Goal: Information Seeking & Learning: Learn about a topic

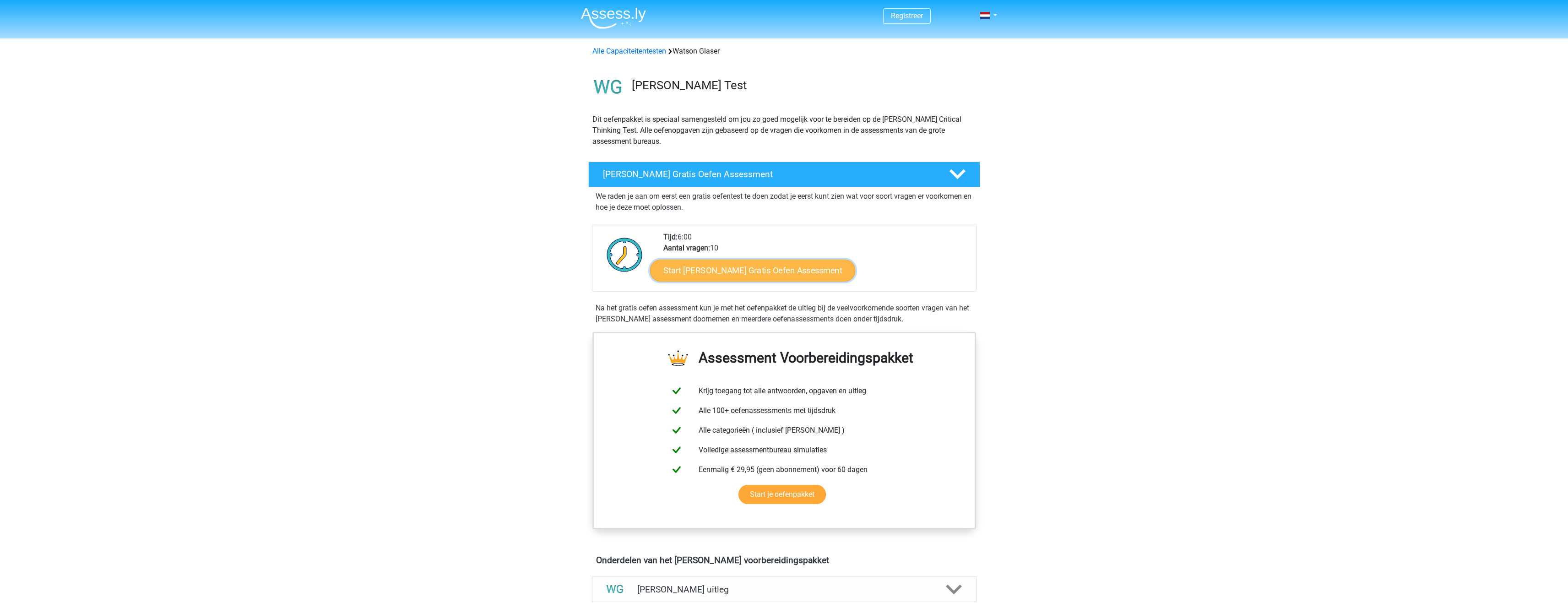
click at [781, 271] on link "Start [PERSON_NAME] Gratis Oefen Assessment" at bounding box center [753, 271] width 206 height 22
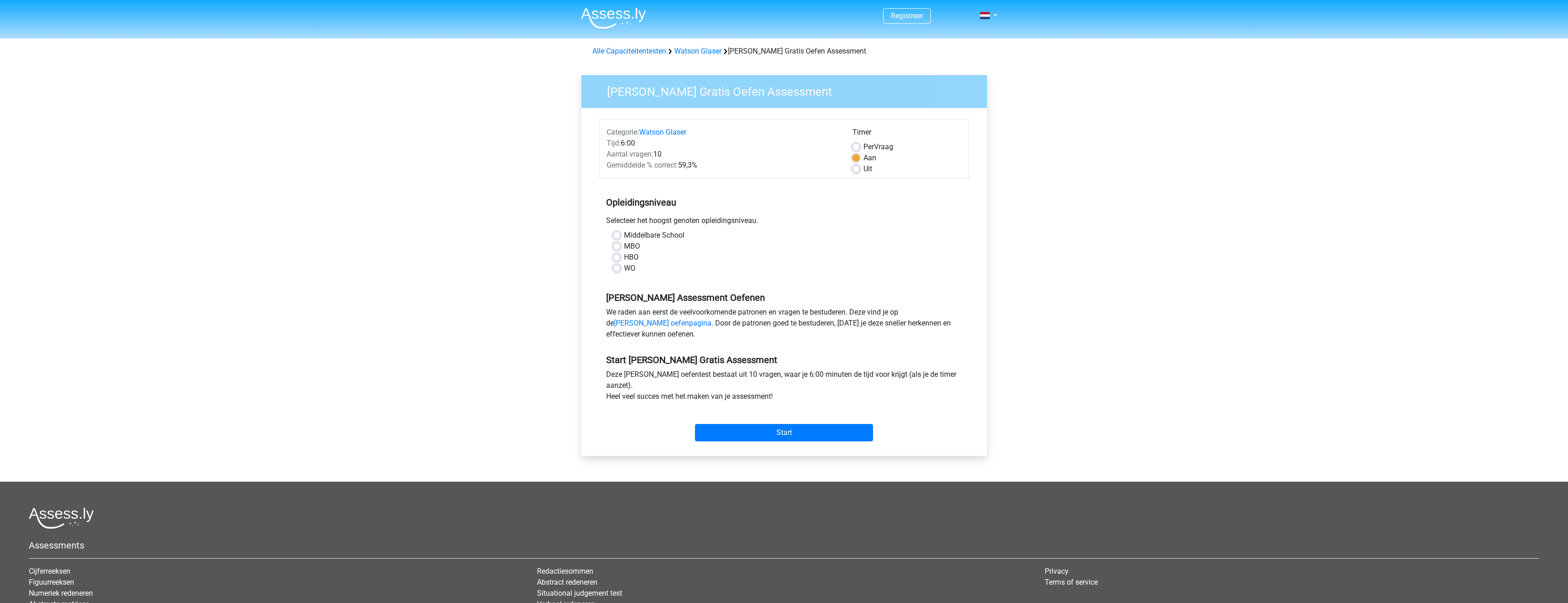
drag, startPoint x: 649, startPoint y: 238, endPoint x: 661, endPoint y: 238, distance: 12.0
click at [650, 238] on label "Middelbare School" at bounding box center [654, 236] width 60 height 11
click at [620, 238] on input "Middelbare School" at bounding box center [617, 235] width 8 height 9
radio input "true"
click at [765, 425] on input "Start" at bounding box center [784, 432] width 178 height 18
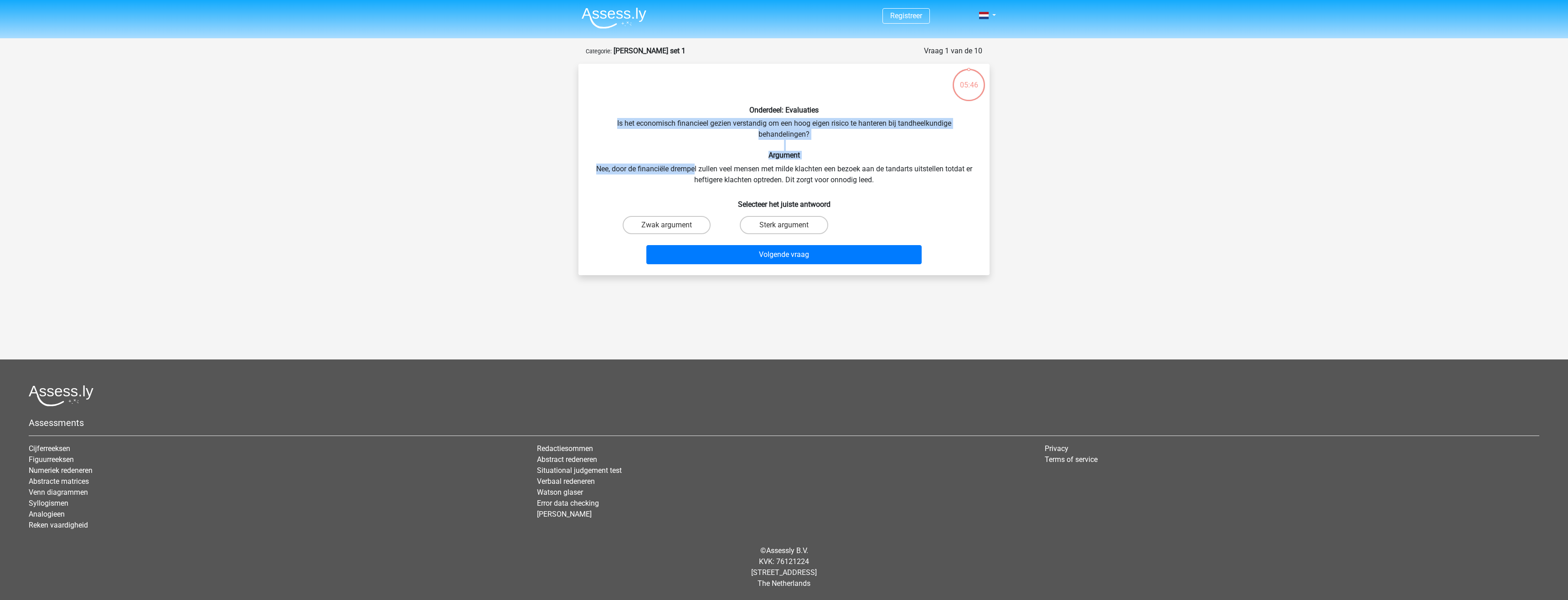
drag, startPoint x: 615, startPoint y: 124, endPoint x: 694, endPoint y: 165, distance: 89.0
click at [694, 165] on div "Onderdeel: Evaluaties Is het economisch financieel gezien verstandig om een hoo…" at bounding box center [784, 170] width 404 height 197
click at [786, 223] on label "Sterk argument" at bounding box center [784, 225] width 88 height 18
click at [786, 225] on input "Sterk argument" at bounding box center [787, 228] width 6 height 6
radio input "true"
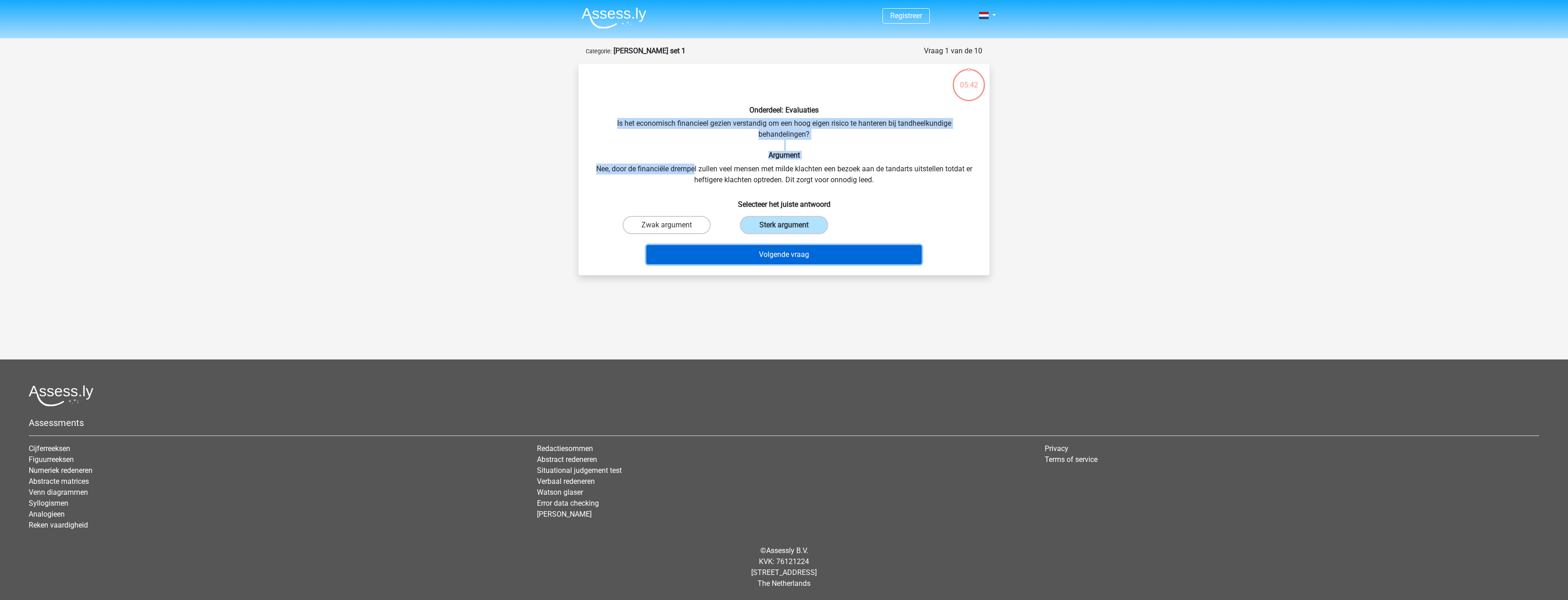
click at [811, 245] on button "Volgende vraag" at bounding box center [784, 254] width 276 height 19
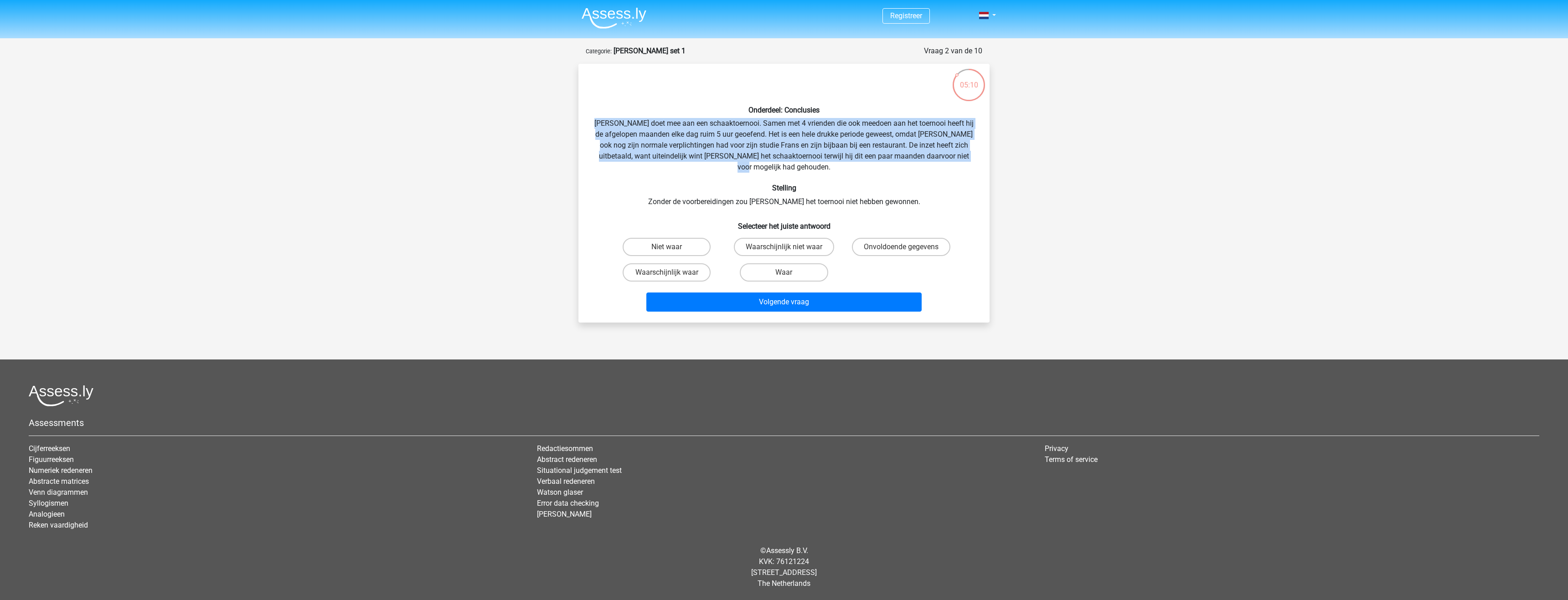
drag, startPoint x: 603, startPoint y: 124, endPoint x: 972, endPoint y: 155, distance: 370.3
click at [972, 155] on div "Onderdeel: Conclusies [PERSON_NAME] doet mee aan een schaaktoernooi. Samen met …" at bounding box center [784, 193] width 404 height 244
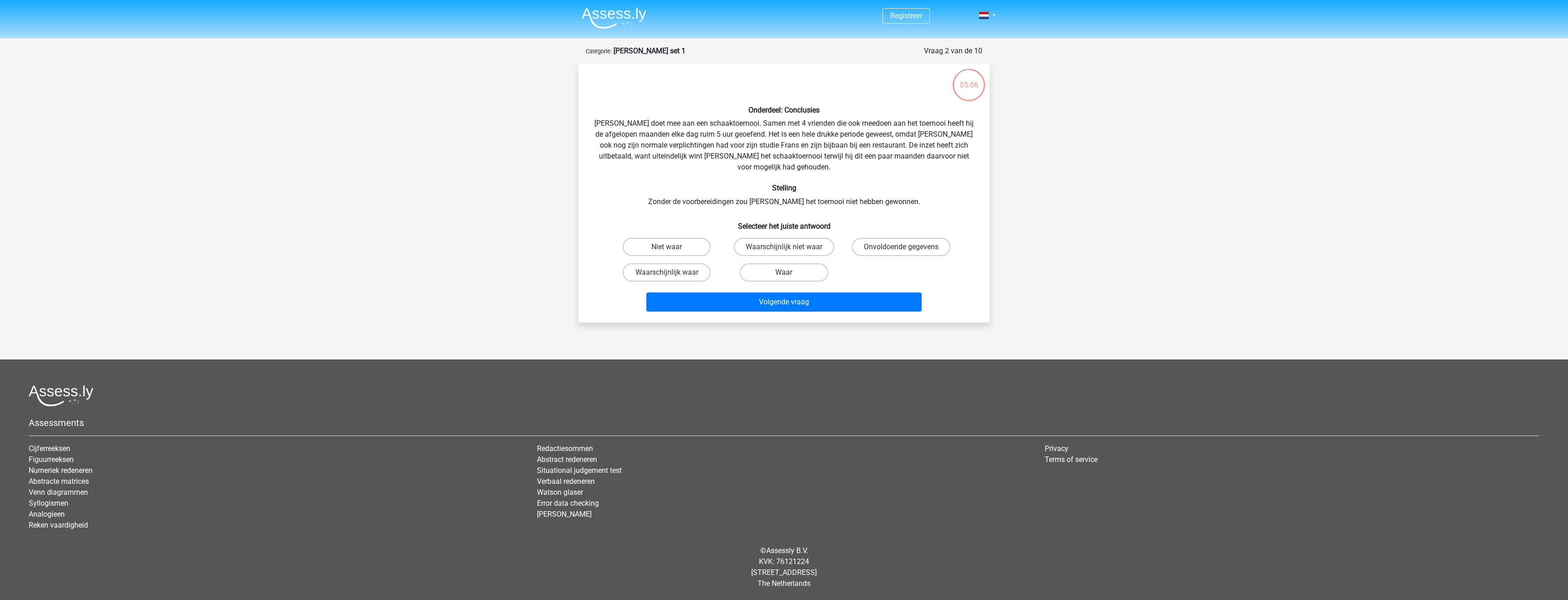
click at [879, 184] on h6 "Stelling" at bounding box center [784, 187] width 382 height 8
drag, startPoint x: 704, startPoint y: 134, endPoint x: 721, endPoint y: 135, distance: 17.0
click at [721, 135] on div "Onderdeel: Conclusies [PERSON_NAME] doet mee aan een schaaktoernooi. Samen met …" at bounding box center [784, 193] width 404 height 244
click at [674, 263] on label "Waarschijnlijk waar" at bounding box center [667, 272] width 88 height 18
click at [673, 272] on input "Waarschijnlijk waar" at bounding box center [670, 275] width 6 height 6
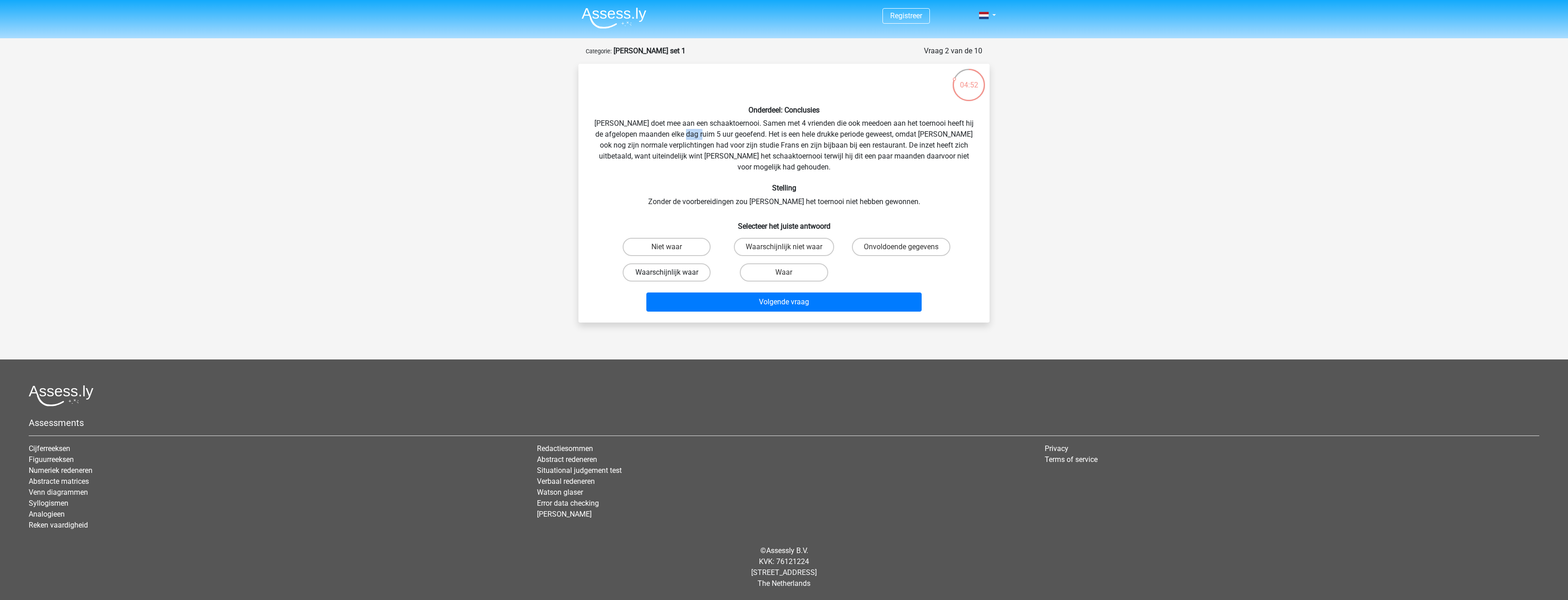
radio input "true"
click at [811, 293] on button "Volgende vraag" at bounding box center [784, 302] width 276 height 19
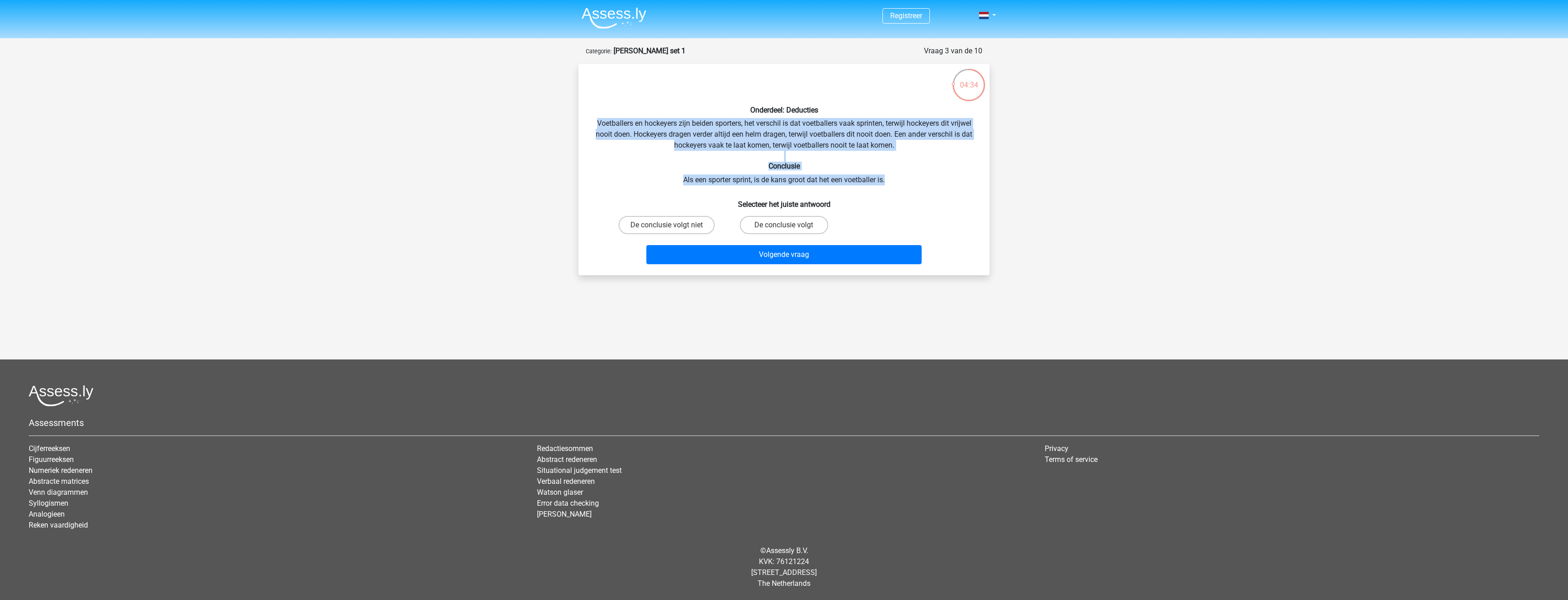
drag, startPoint x: 590, startPoint y: 121, endPoint x: 888, endPoint y: 176, distance: 303.0
click at [888, 176] on div "Onderdeel: Deducties Voetballers en hockeyers zijn beiden sporters, het verschi…" at bounding box center [784, 170] width 404 height 197
click at [697, 227] on label "De conclusie volgt niet" at bounding box center [666, 225] width 96 height 18
click at [673, 227] on input "De conclusie volgt niet" at bounding box center [670, 228] width 6 height 6
radio input "true"
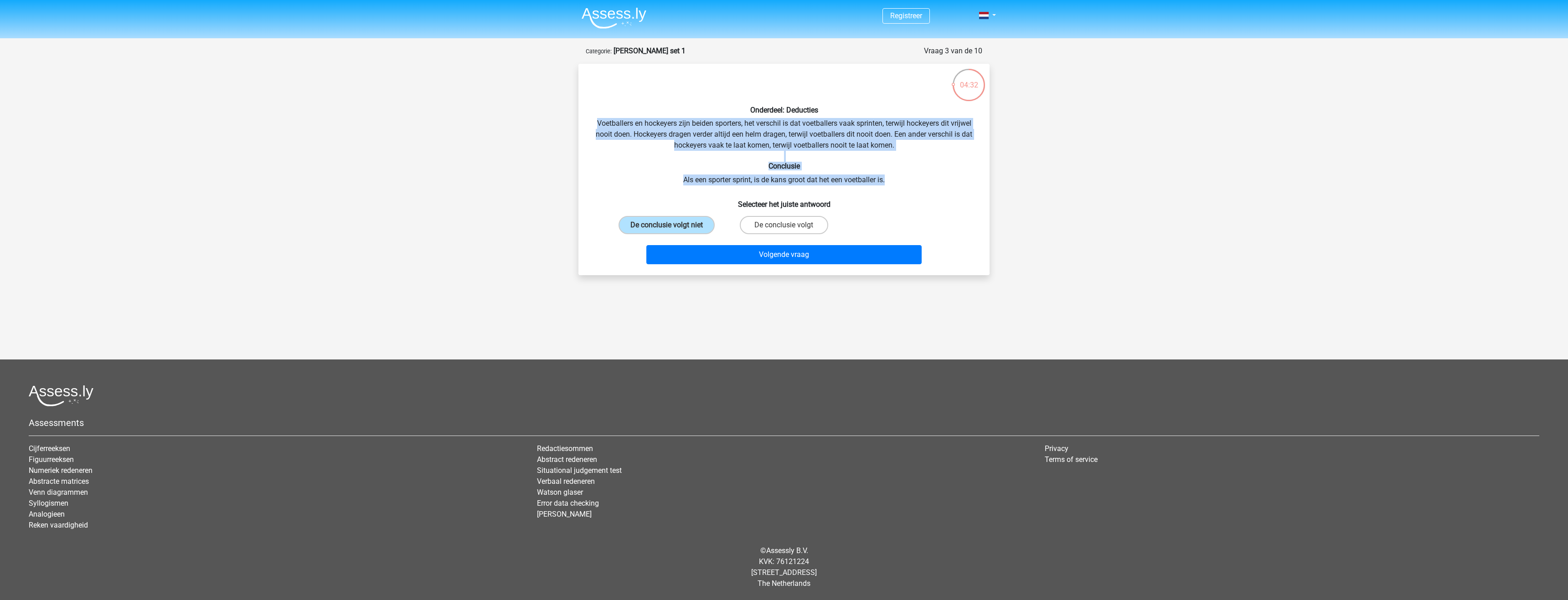
click at [743, 179] on div "Onderdeel: Deducties Voetballers en hockeyers zijn beiden sporters, het verschi…" at bounding box center [784, 170] width 404 height 197
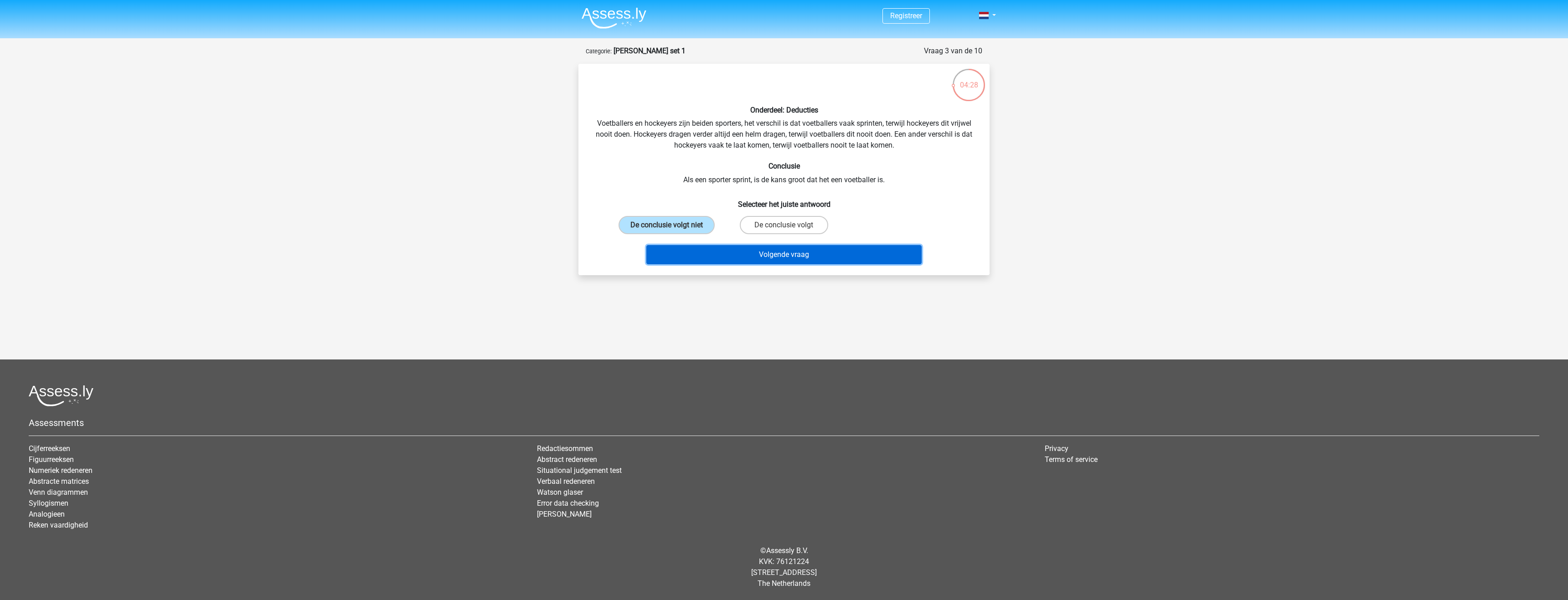
click at [717, 251] on button "Volgende vraag" at bounding box center [784, 254] width 276 height 19
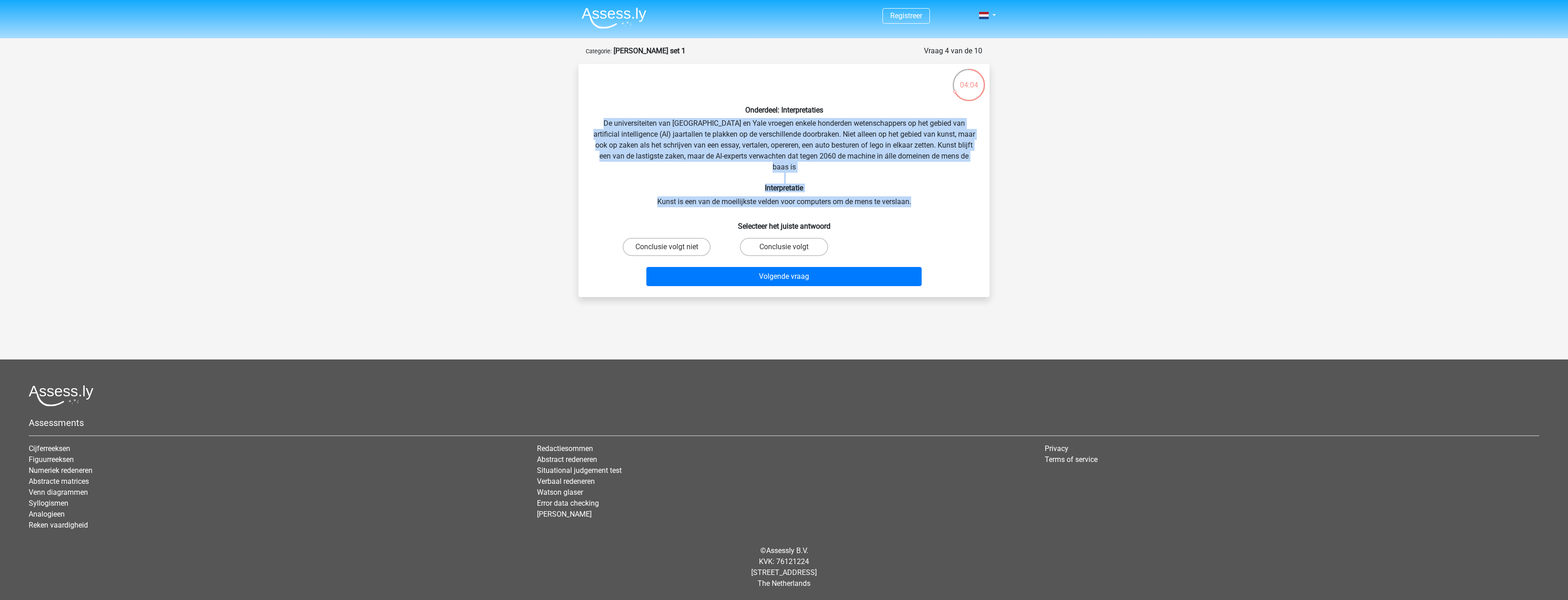
drag, startPoint x: 607, startPoint y: 124, endPoint x: 915, endPoint y: 197, distance: 316.5
click at [915, 197] on div "Onderdeel: Interpretaties De universiteiten van [GEOGRAPHIC_DATA] en Yale vroeg…" at bounding box center [784, 181] width 404 height 218
click at [929, 183] on div "Onderdeel: Interpretaties De universiteiten van [GEOGRAPHIC_DATA] en Yale vroeg…" at bounding box center [784, 181] width 404 height 218
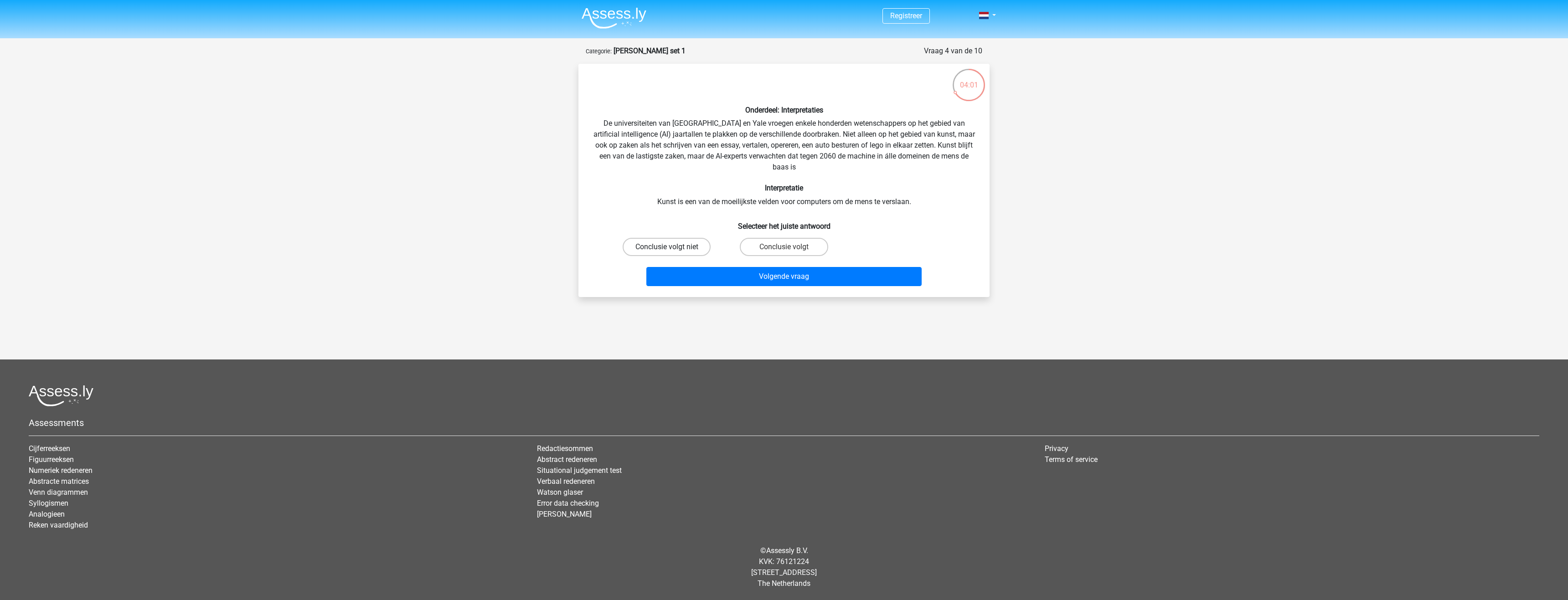
click at [678, 243] on label "Conclusie volgt niet" at bounding box center [667, 247] width 88 height 18
click at [673, 247] on input "Conclusie volgt niet" at bounding box center [670, 250] width 6 height 6
radio input "true"
click at [726, 270] on button "Volgende vraag" at bounding box center [784, 276] width 276 height 19
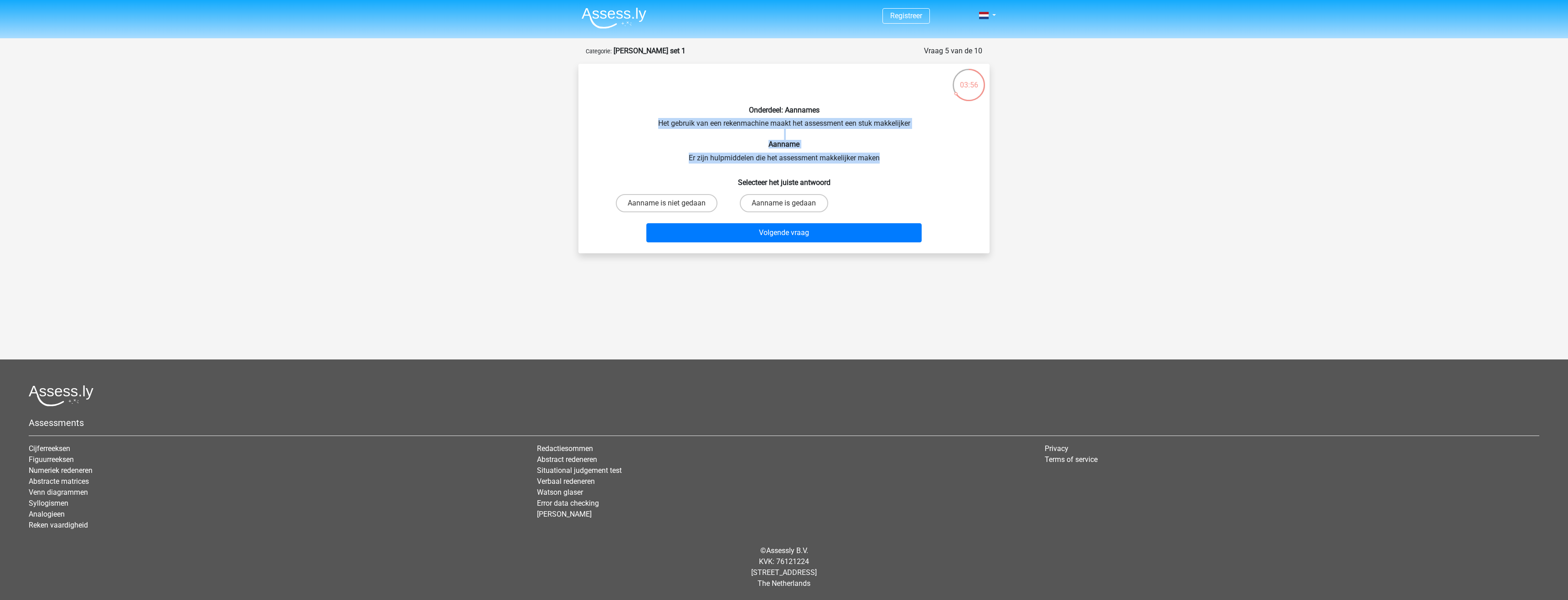
drag, startPoint x: 653, startPoint y: 123, endPoint x: 881, endPoint y: 160, distance: 231.0
click at [881, 160] on div "Onderdeel: Aannames Het gebruik van een rekenmachine maakt het assessment een s…" at bounding box center [784, 159] width 404 height 175
click at [880, 148] on h6 "Aanname" at bounding box center [784, 143] width 382 height 8
click at [803, 209] on label "Aanname is gedaan" at bounding box center [784, 203] width 88 height 18
click at [790, 209] on input "Aanname is gedaan" at bounding box center [787, 206] width 6 height 6
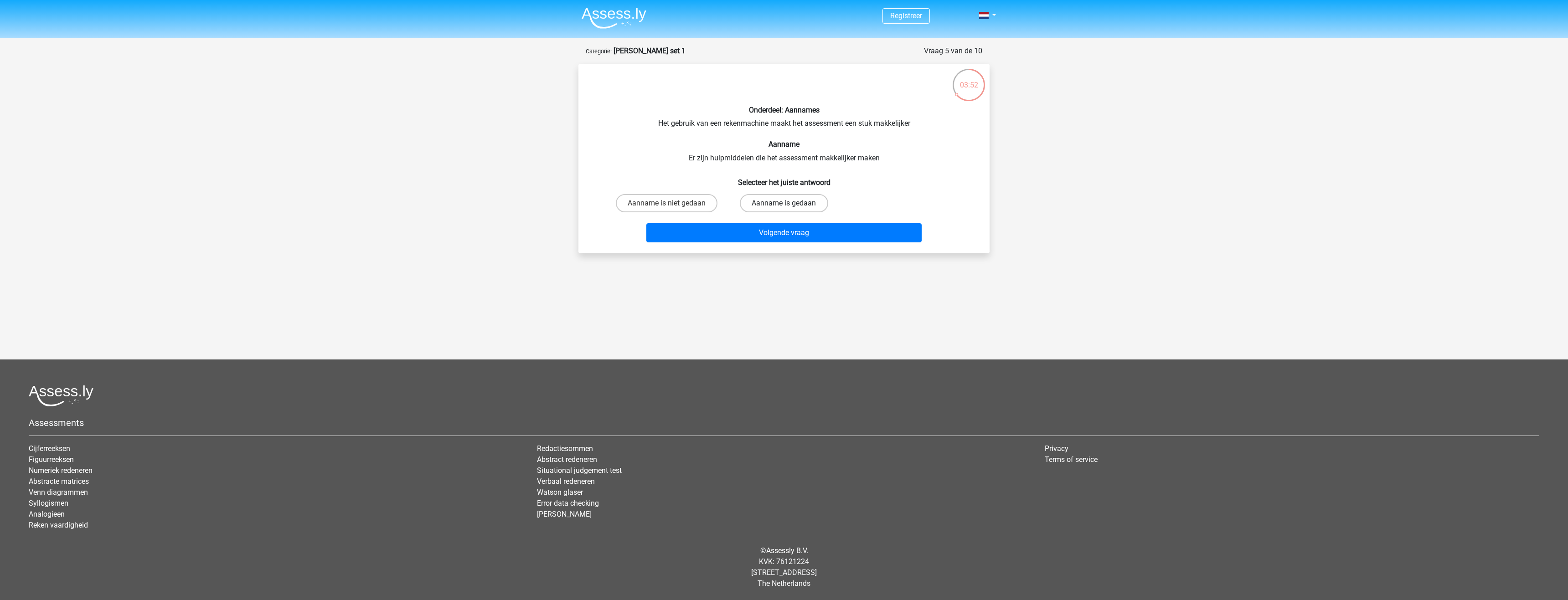
radio input "true"
click at [789, 233] on button "Volgende vraag" at bounding box center [784, 232] width 276 height 19
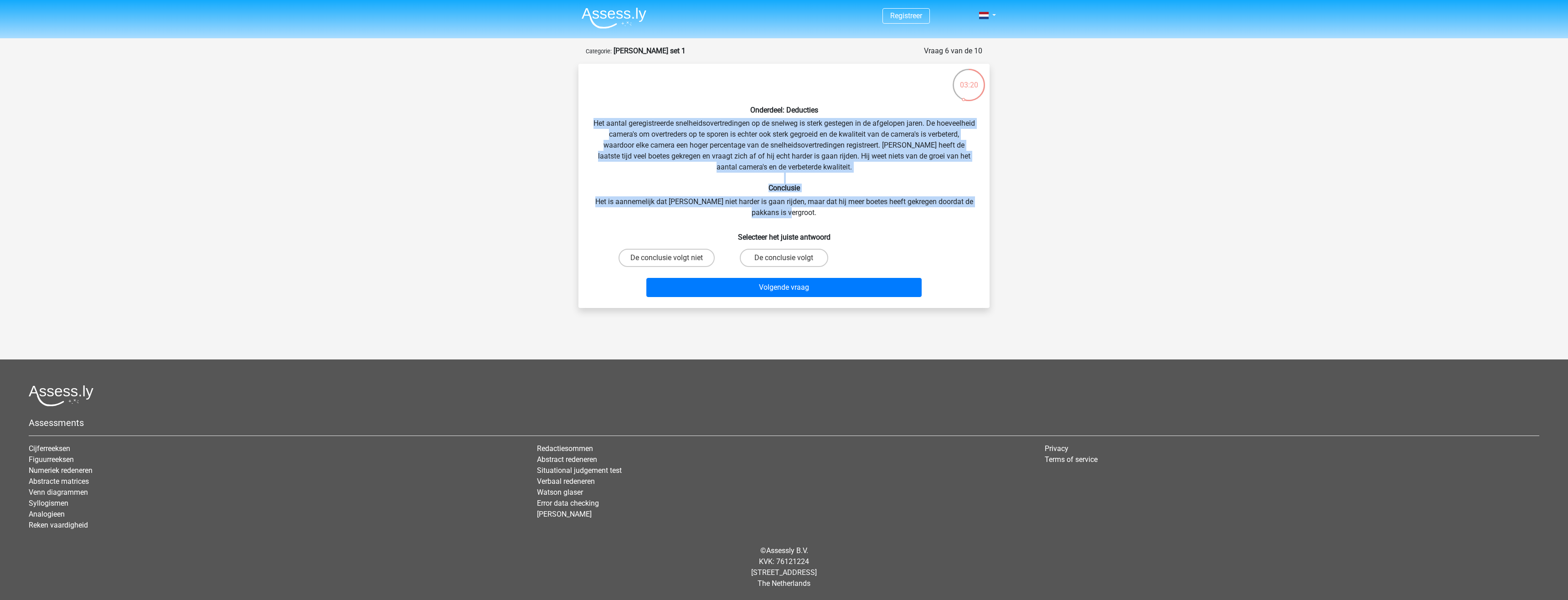
drag, startPoint x: 607, startPoint y: 118, endPoint x: 953, endPoint y: 211, distance: 358.3
click at [953, 211] on div "Onderdeel: Deducties Het aantal geregistreerde snelheidsovertredingen op de sne…" at bounding box center [784, 186] width 404 height 230
click at [822, 200] on div "Onderdeel: Deducties Het aantal geregistreerde snelheidsovertredingen op de sne…" at bounding box center [784, 186] width 404 height 230
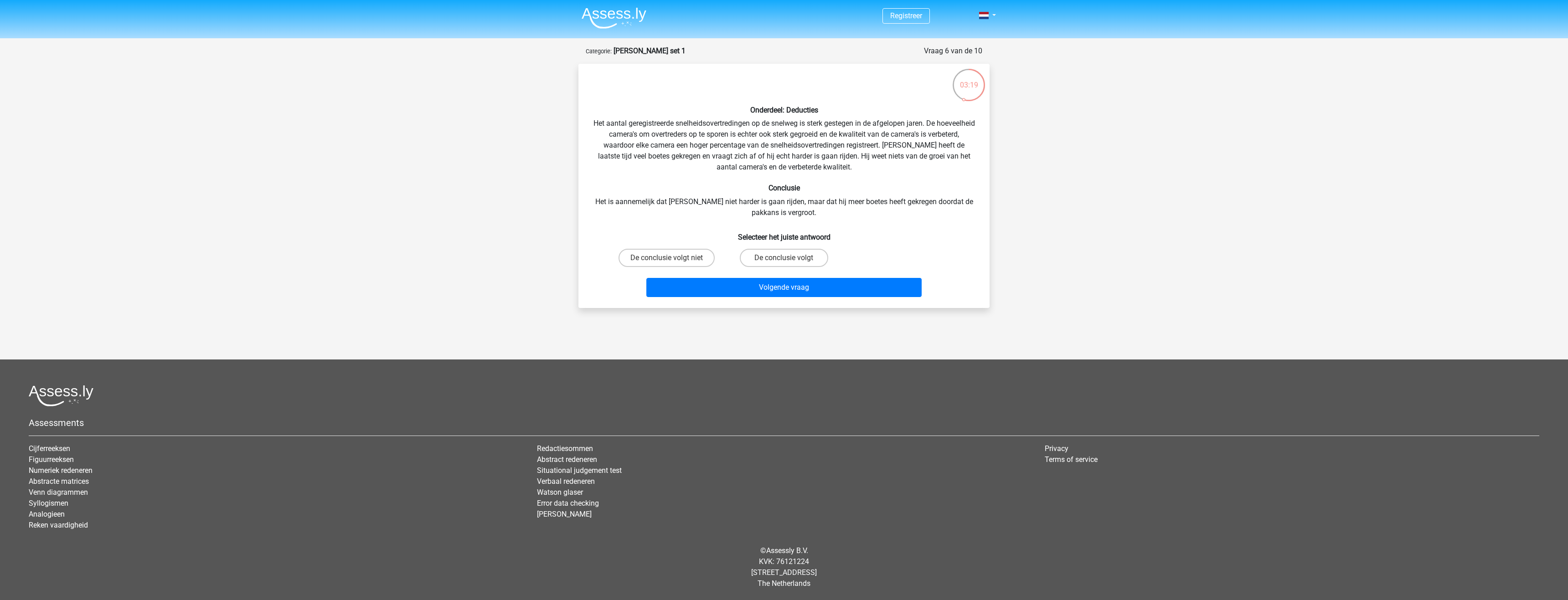
click at [826, 225] on div "Onderdeel: Deducties Het aantal geregistreerde snelheidsovertredingen op de sne…" at bounding box center [784, 186] width 404 height 230
click at [806, 259] on label "De conclusie volgt" at bounding box center [784, 258] width 88 height 18
click at [790, 259] on input "De conclusie volgt" at bounding box center [787, 261] width 6 height 6
radio input "true"
click at [780, 284] on button "Volgende vraag" at bounding box center [784, 287] width 276 height 19
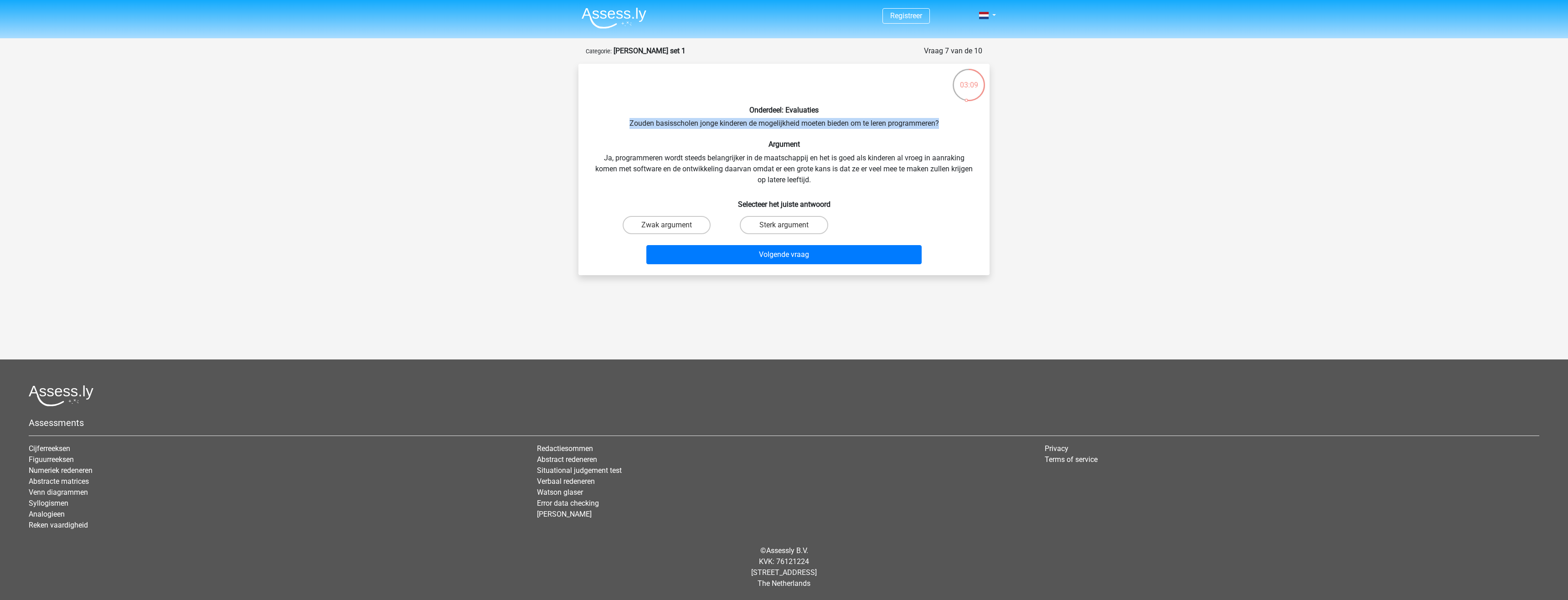
drag, startPoint x: 625, startPoint y: 121, endPoint x: 949, endPoint y: 121, distance: 324.0
click at [949, 121] on div "Onderdeel: Evaluaties Zouden basisscholen jonge kinderen de mogelijkheid moeten…" at bounding box center [784, 170] width 404 height 197
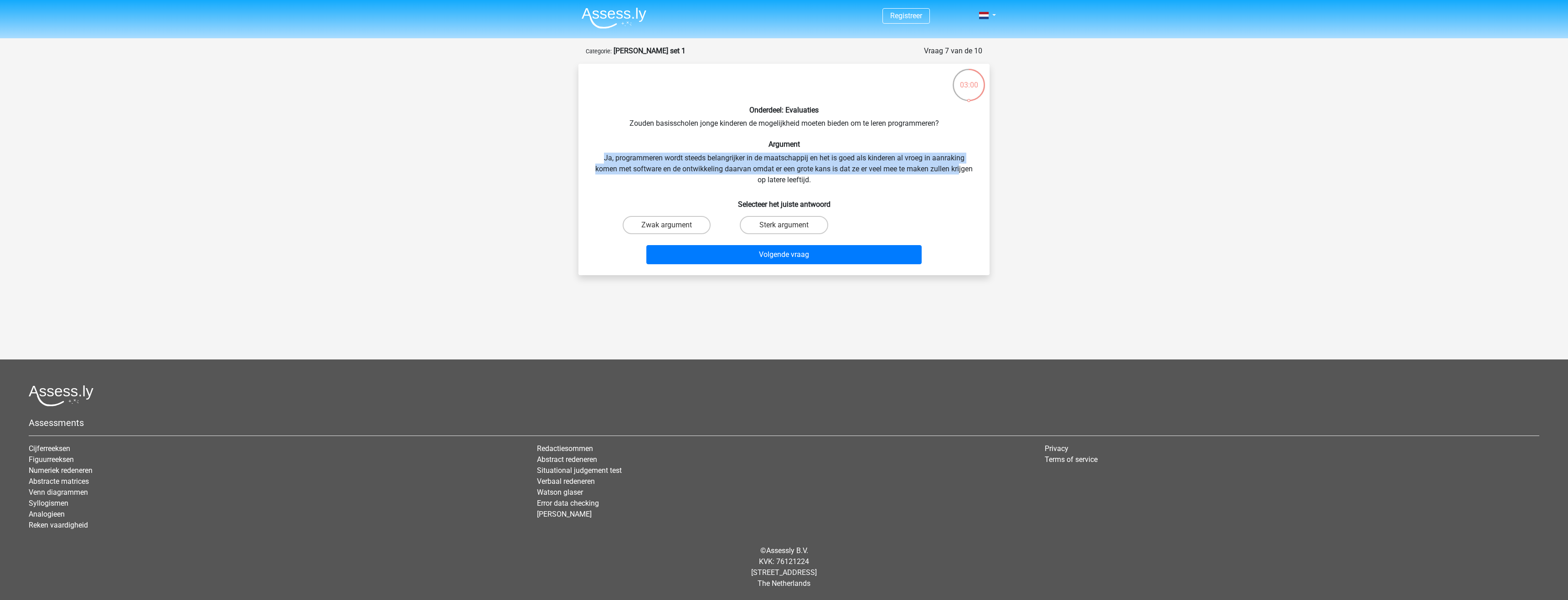
drag, startPoint x: 591, startPoint y: 159, endPoint x: 962, endPoint y: 166, distance: 371.1
click at [962, 166] on div "Onderdeel: Evaluaties Zouden basisscholen jonge kinderen de mogelijkheid moeten…" at bounding box center [784, 170] width 404 height 197
click at [908, 176] on div "Onderdeel: Evaluaties Zouden basisscholen jonge kinderen de mogelijkheid moeten…" at bounding box center [784, 170] width 404 height 197
click at [807, 226] on label "Sterk argument" at bounding box center [784, 225] width 88 height 18
click at [790, 226] on input "Sterk argument" at bounding box center [787, 228] width 6 height 6
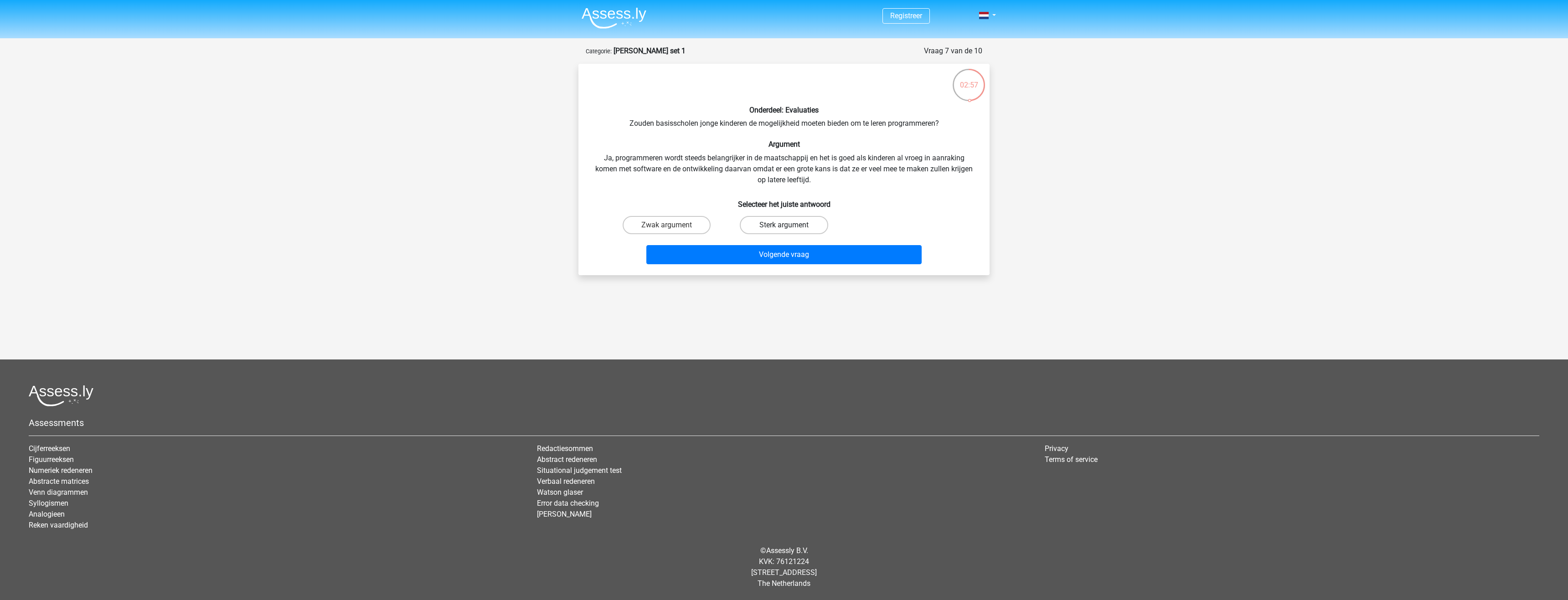
radio input "true"
click at [767, 256] on button "Volgende vraag" at bounding box center [784, 254] width 276 height 19
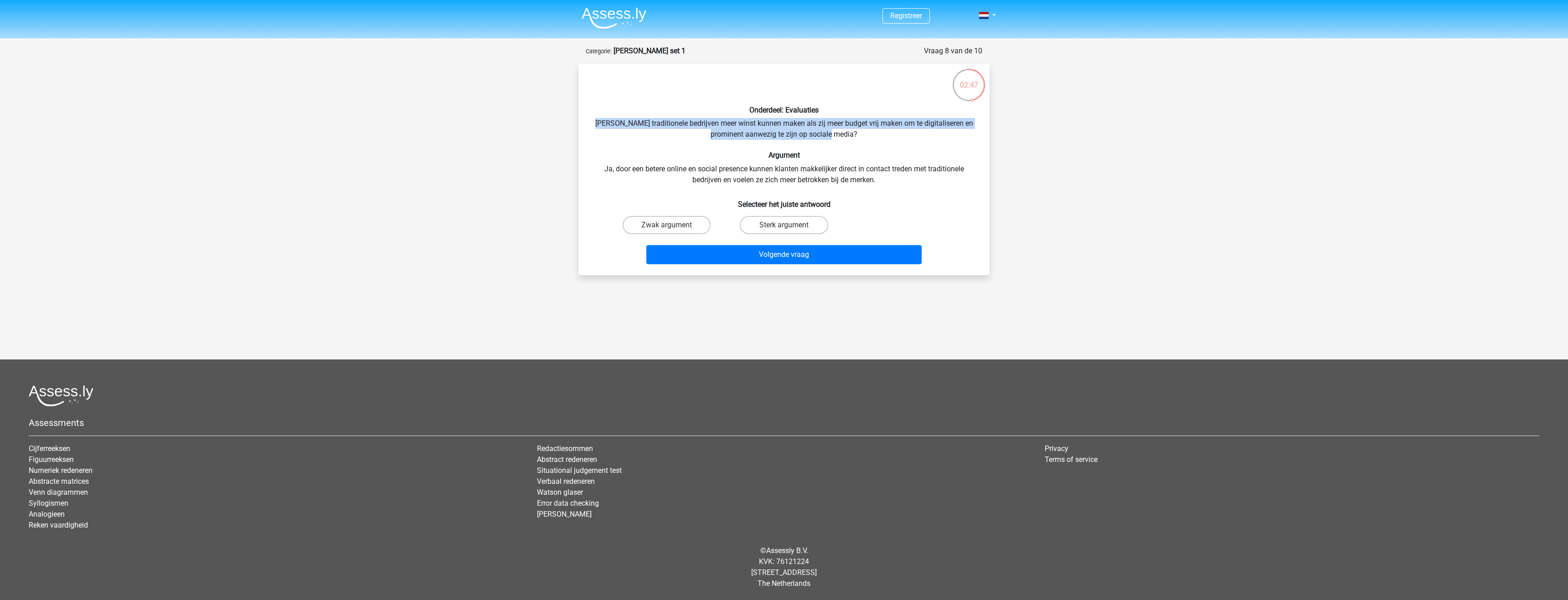
drag, startPoint x: 591, startPoint y: 128, endPoint x: 858, endPoint y: 138, distance: 267.2
click at [858, 138] on div "Onderdeel: Evaluaties Zouden traditionele bedrijven meer winst kunnen maken als…" at bounding box center [784, 170] width 404 height 197
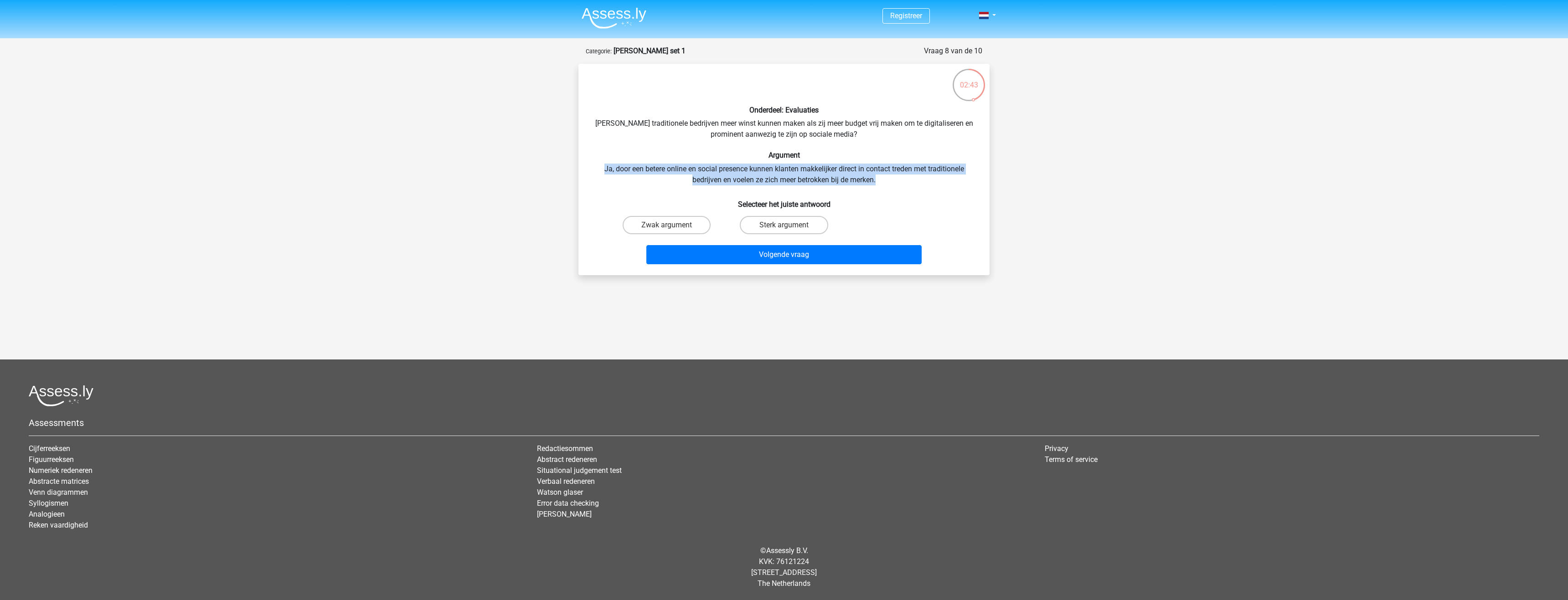
drag, startPoint x: 585, startPoint y: 171, endPoint x: 877, endPoint y: 178, distance: 292.1
click at [877, 178] on div "Onderdeel: Evaluaties Zouden traditionele bedrijven meer winst kunnen maken als…" at bounding box center [784, 170] width 404 height 197
click at [795, 227] on label "Sterk argument" at bounding box center [784, 225] width 88 height 18
click at [790, 227] on input "Sterk argument" at bounding box center [787, 228] width 6 height 6
radio input "true"
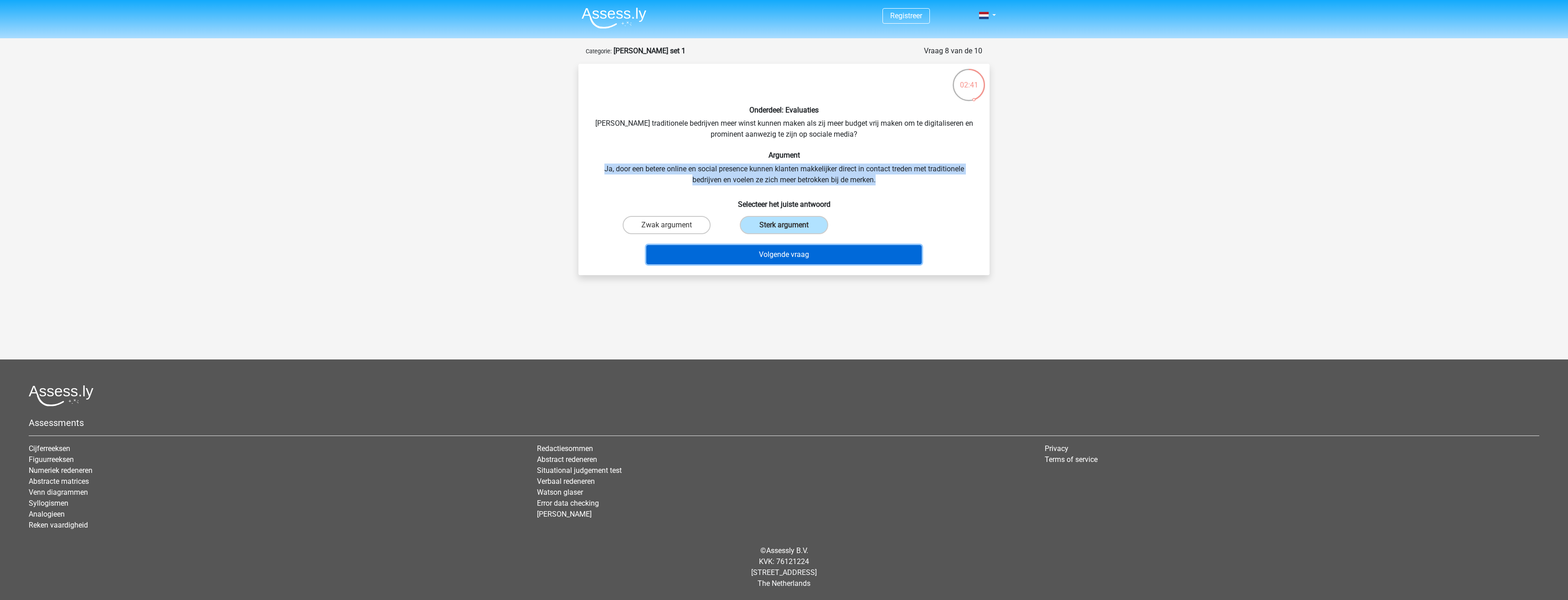
click at [792, 255] on button "Volgende vraag" at bounding box center [784, 254] width 276 height 19
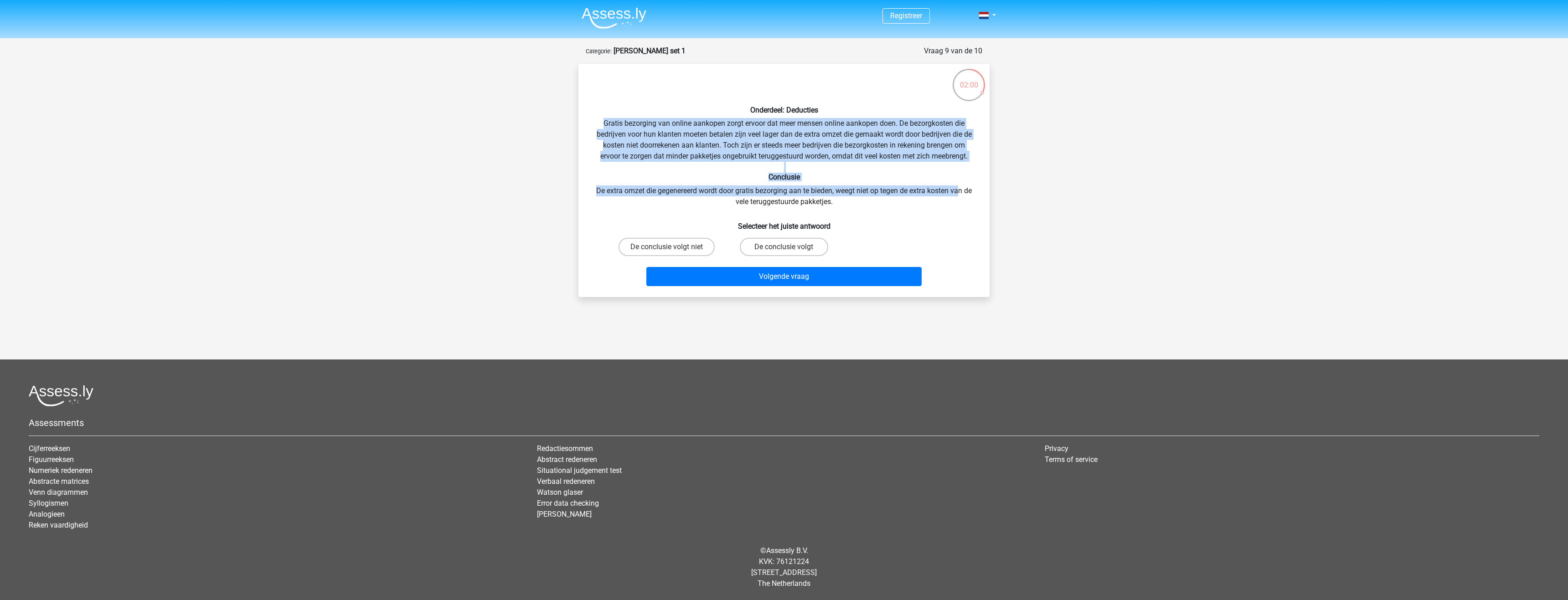
drag, startPoint x: 599, startPoint y: 121, endPoint x: 962, endPoint y: 189, distance: 369.3
click at [962, 189] on div "Onderdeel: Deducties Gratis bezorging van online aankopen zorgt ervoor dat meer…" at bounding box center [784, 181] width 404 height 218
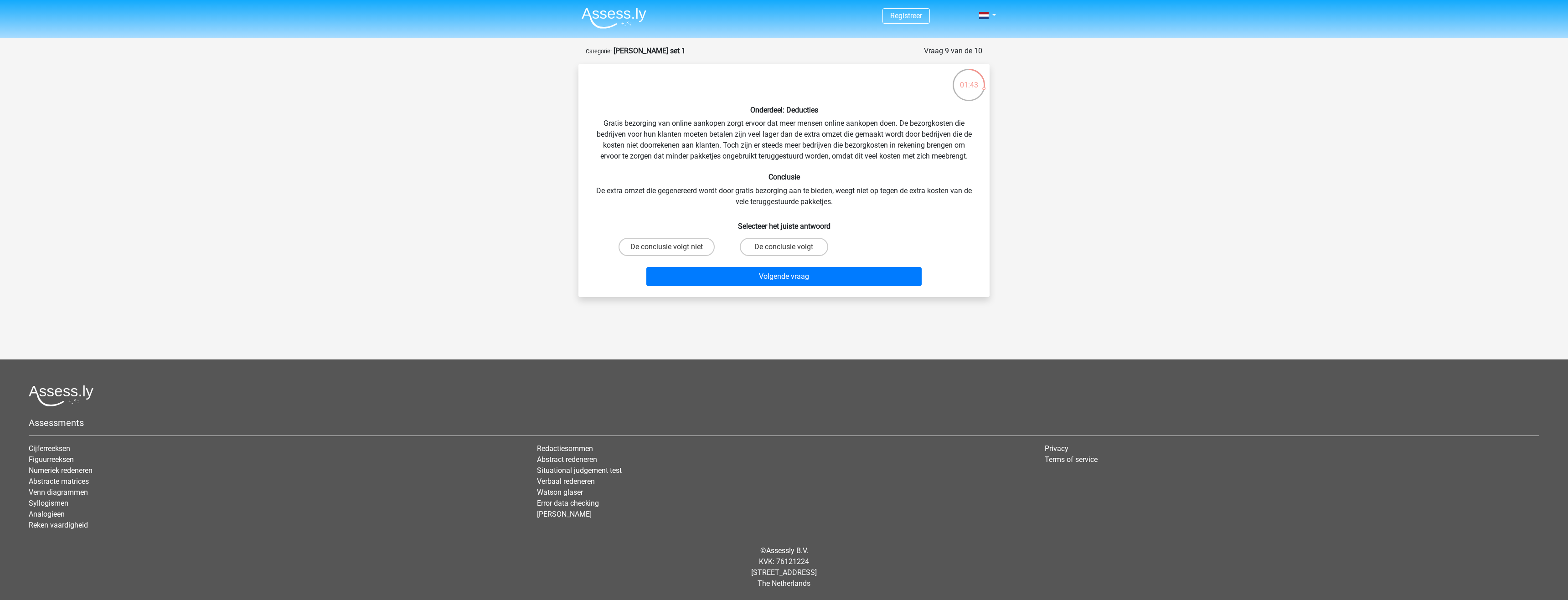
click at [811, 212] on div "Onderdeel: Deducties Gratis bezorging van online aankopen zorgt ervoor dat meer…" at bounding box center [784, 181] width 404 height 218
click at [814, 250] on label "De conclusie volgt" at bounding box center [784, 247] width 88 height 18
click at [790, 250] on input "De conclusie volgt" at bounding box center [787, 250] width 6 height 6
radio input "true"
click at [810, 272] on button "Volgende vraag" at bounding box center [784, 276] width 276 height 19
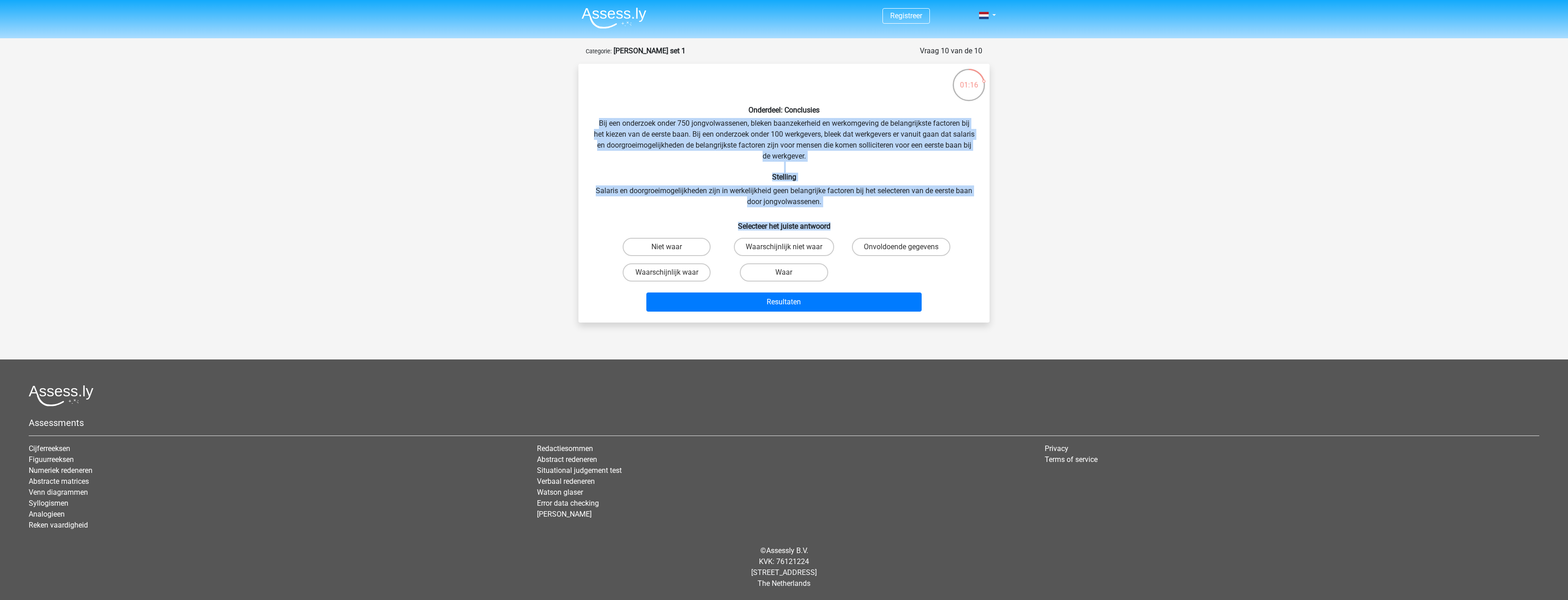
drag, startPoint x: 594, startPoint y: 124, endPoint x: 950, endPoint y: 209, distance: 366.0
click at [950, 209] on div "Onderdeel: Conclusies Bij een onderzoek onder 750 jongvolwassenen, bleken baanz…" at bounding box center [784, 193] width 404 height 244
click at [685, 246] on label "Niet waar" at bounding box center [667, 247] width 88 height 18
click at [673, 247] on input "Niet waar" at bounding box center [670, 250] width 6 height 6
radio input "true"
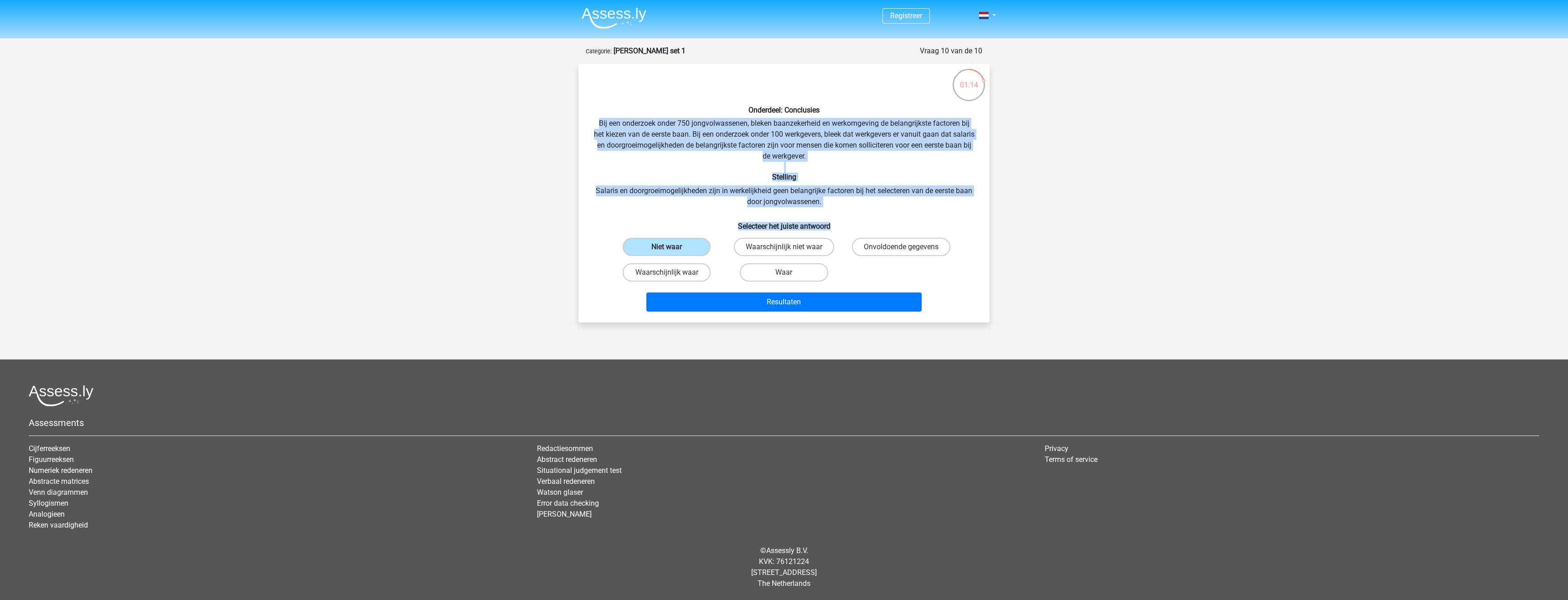
click at [708, 214] on div "Onderdeel: Conclusies Bij een onderzoek onder 750 jongvolwassenen, bleken baanz…" at bounding box center [784, 193] width 404 height 244
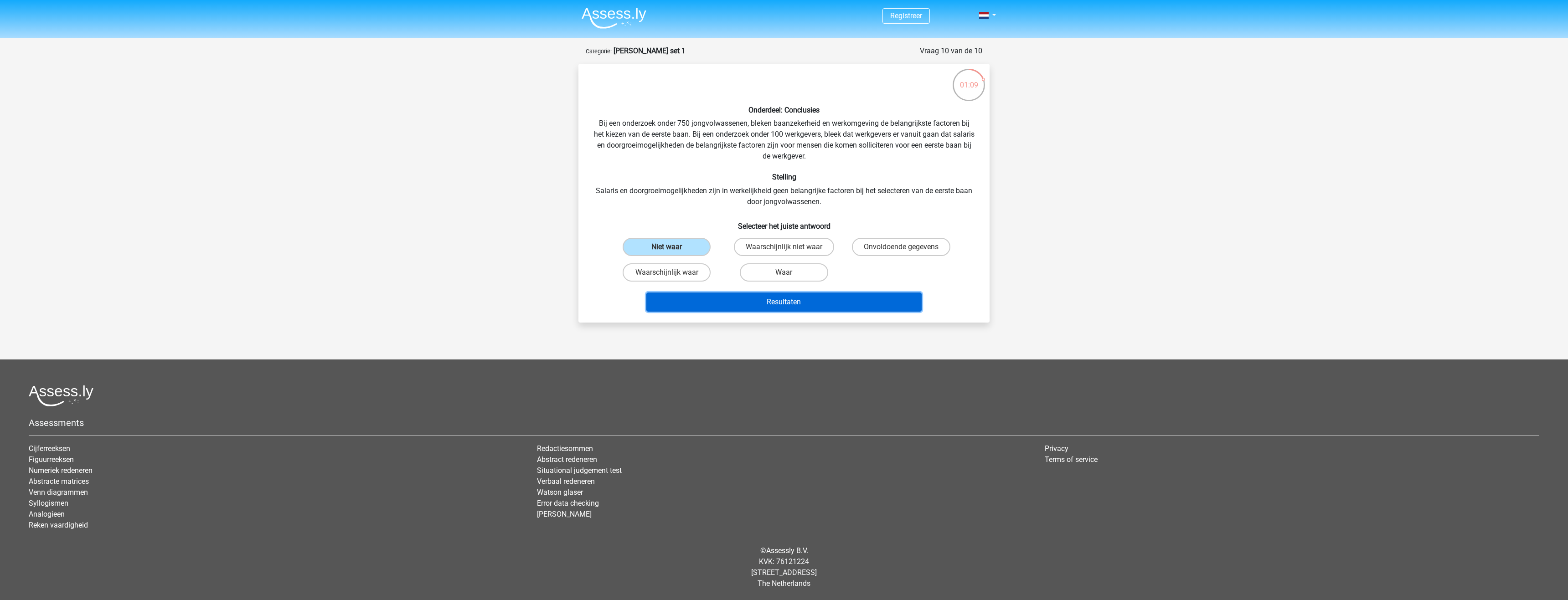
click at [782, 298] on button "Resultaten" at bounding box center [784, 302] width 276 height 19
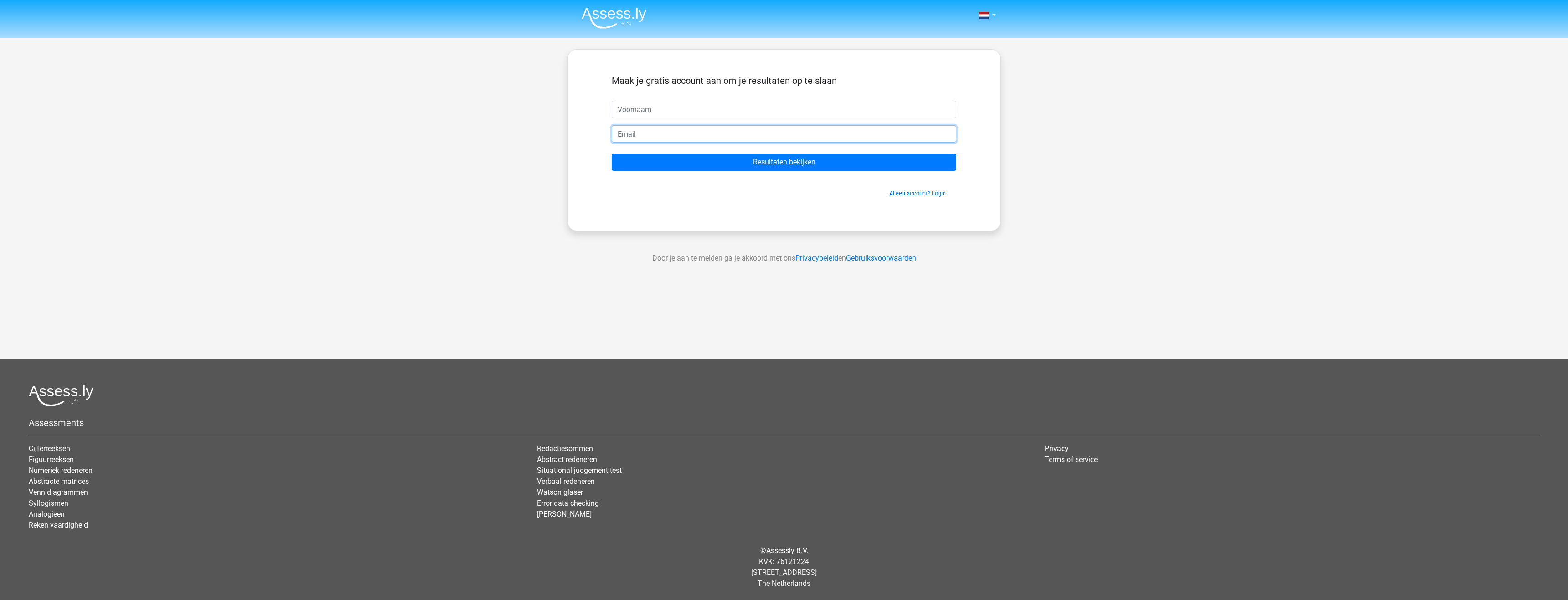
drag, startPoint x: 651, startPoint y: 127, endPoint x: 675, endPoint y: 117, distance: 26.0
click at [651, 127] on input "email" at bounding box center [784, 134] width 345 height 17
click at [675, 117] on input "text" at bounding box center [784, 109] width 345 height 17
click at [676, 115] on input "text" at bounding box center [784, 109] width 345 height 17
type input "bobbert"
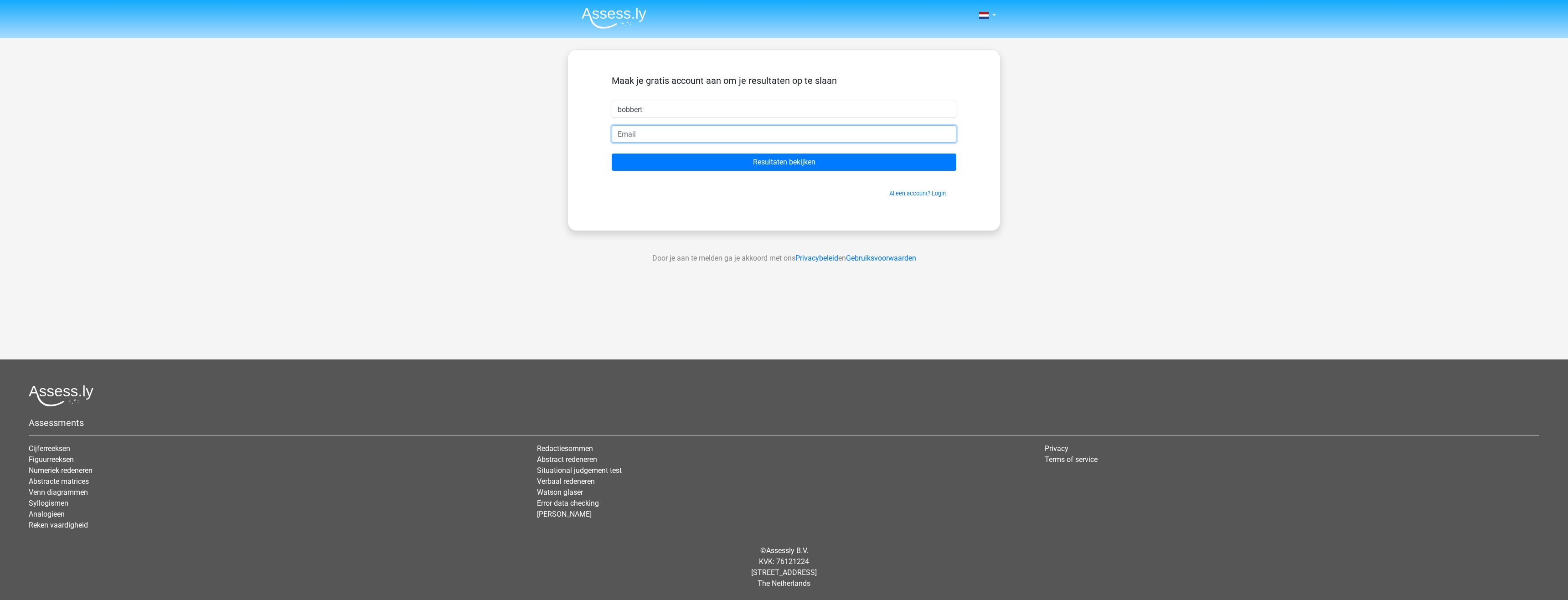
click at [651, 129] on input "email" at bounding box center [784, 134] width 345 height 17
type input "[EMAIL_ADDRESS][DOMAIN_NAME]"
click at [820, 155] on input "Resultaten bekijken" at bounding box center [784, 162] width 345 height 17
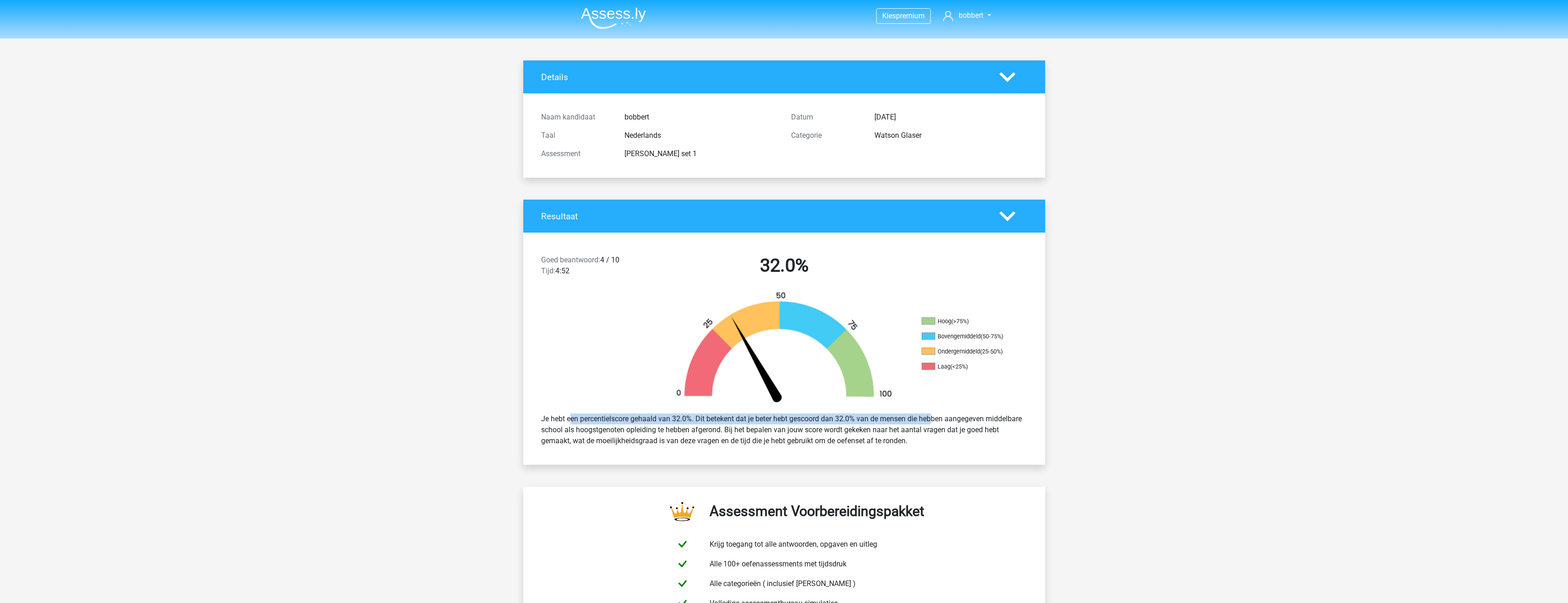
drag, startPoint x: 533, startPoint y: 415, endPoint x: 907, endPoint y: 421, distance: 374.0
click at [907, 421] on div "Je hebt een percentielscore gehaald van 32.0%. Dit betekent dat je beter hebt g…" at bounding box center [784, 430] width 522 height 47
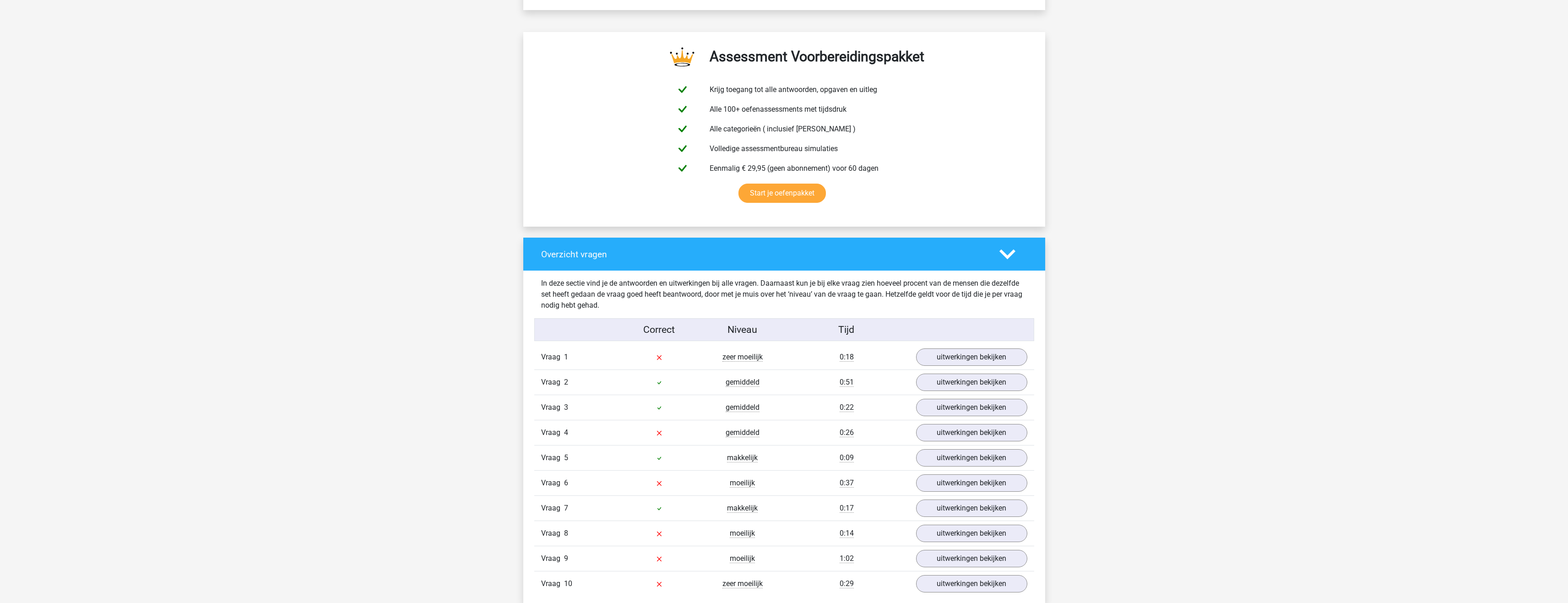
scroll to position [595, 0]
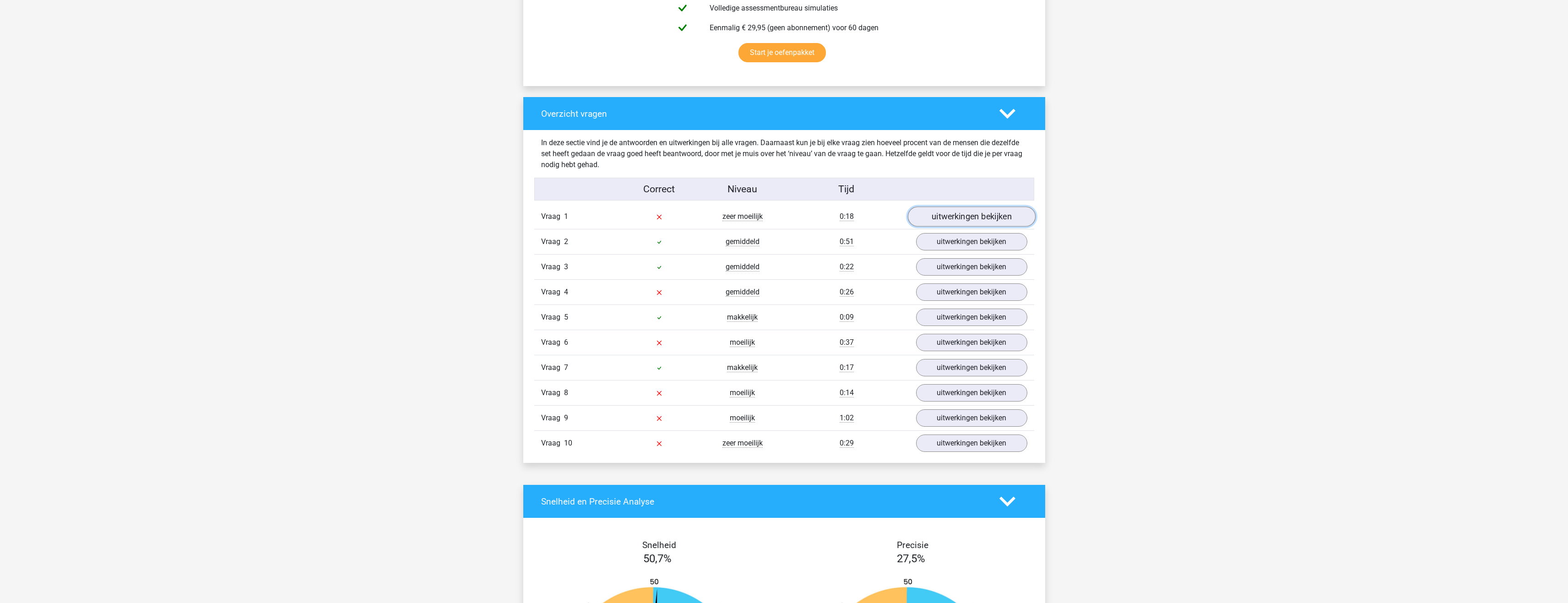
click at [973, 224] on link "uitwerkingen bekijken" at bounding box center [972, 217] width 128 height 20
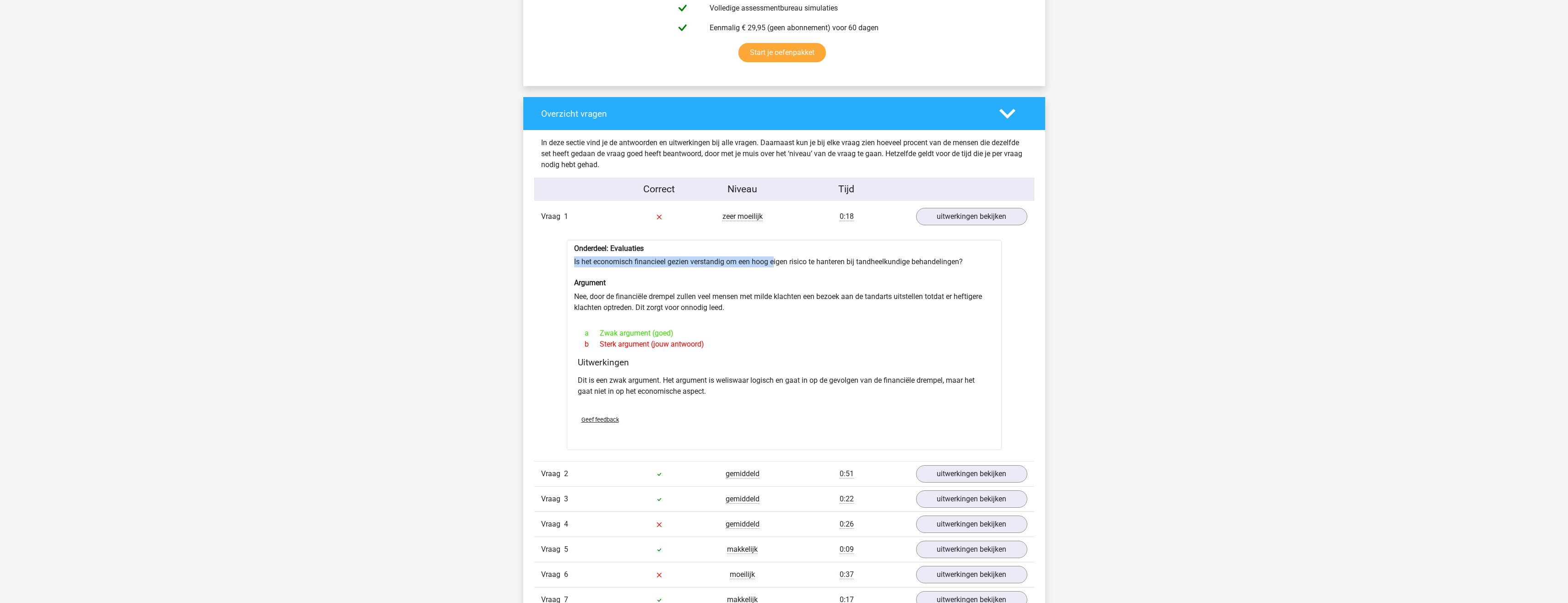
drag, startPoint x: 572, startPoint y: 262, endPoint x: 774, endPoint y: 268, distance: 202.1
click at [774, 268] on div "Onderdeel: Evaluaties Is het economisch financieel gezien verstandig om een hoo…" at bounding box center [784, 345] width 435 height 210
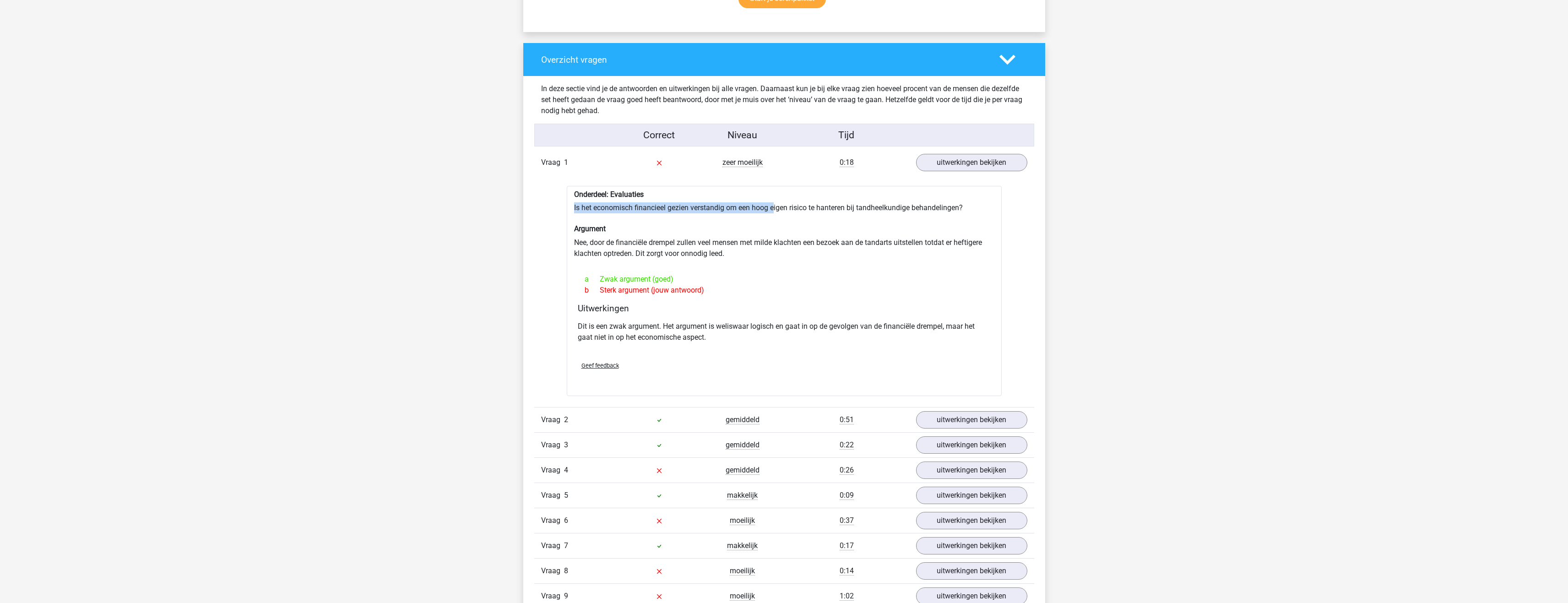
scroll to position [778, 0]
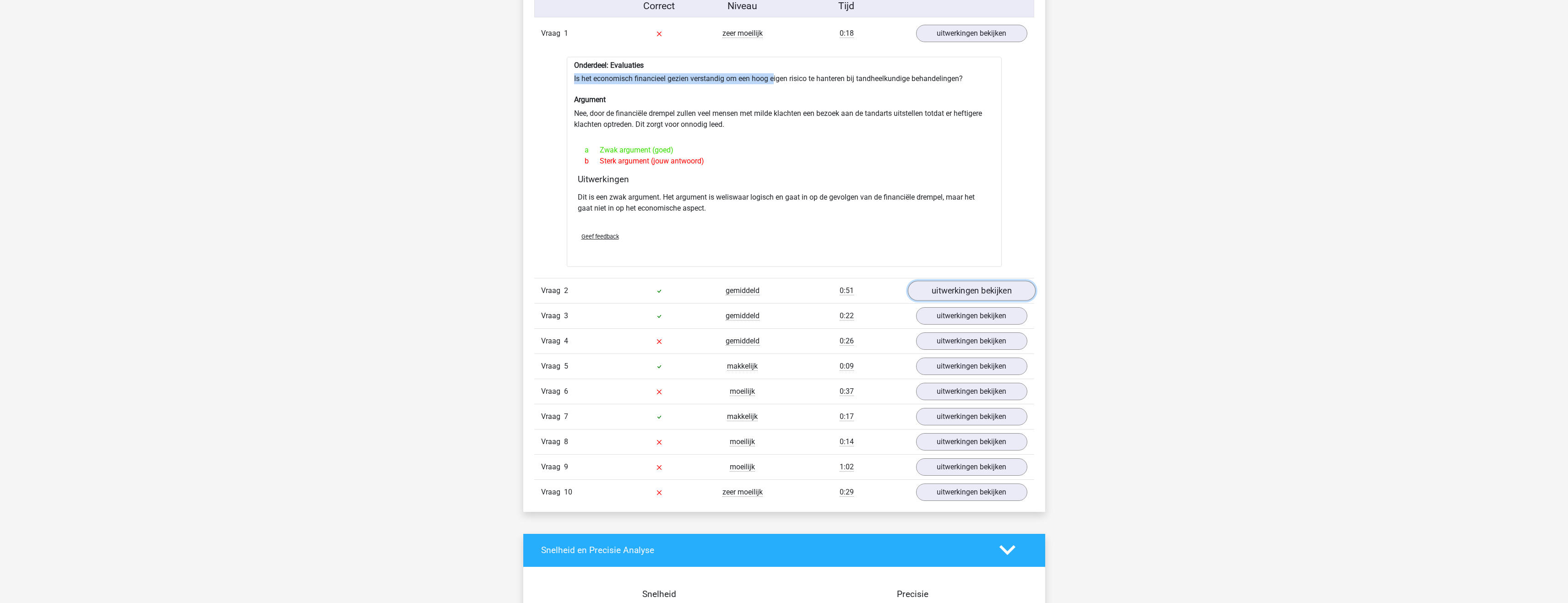
click at [974, 289] on link "uitwerkingen bekijken" at bounding box center [972, 290] width 128 height 20
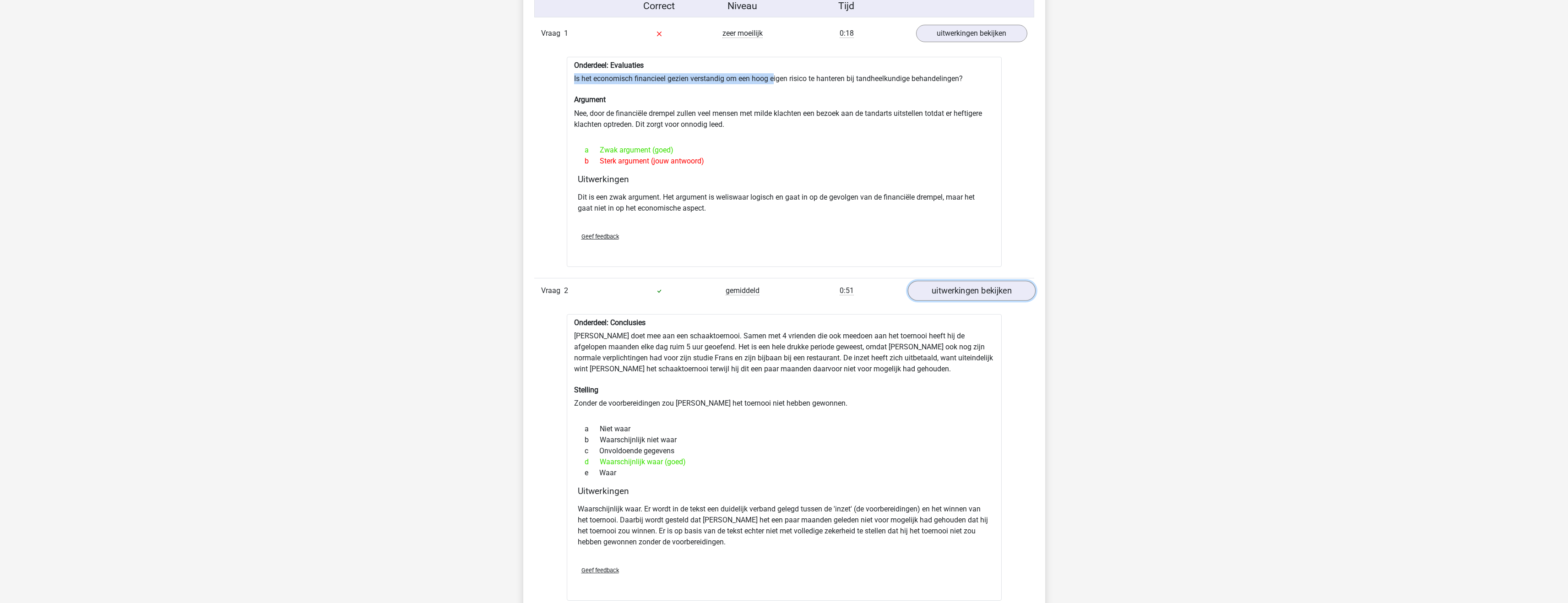
click at [966, 290] on link "uitwerkingen bekijken" at bounding box center [972, 290] width 128 height 20
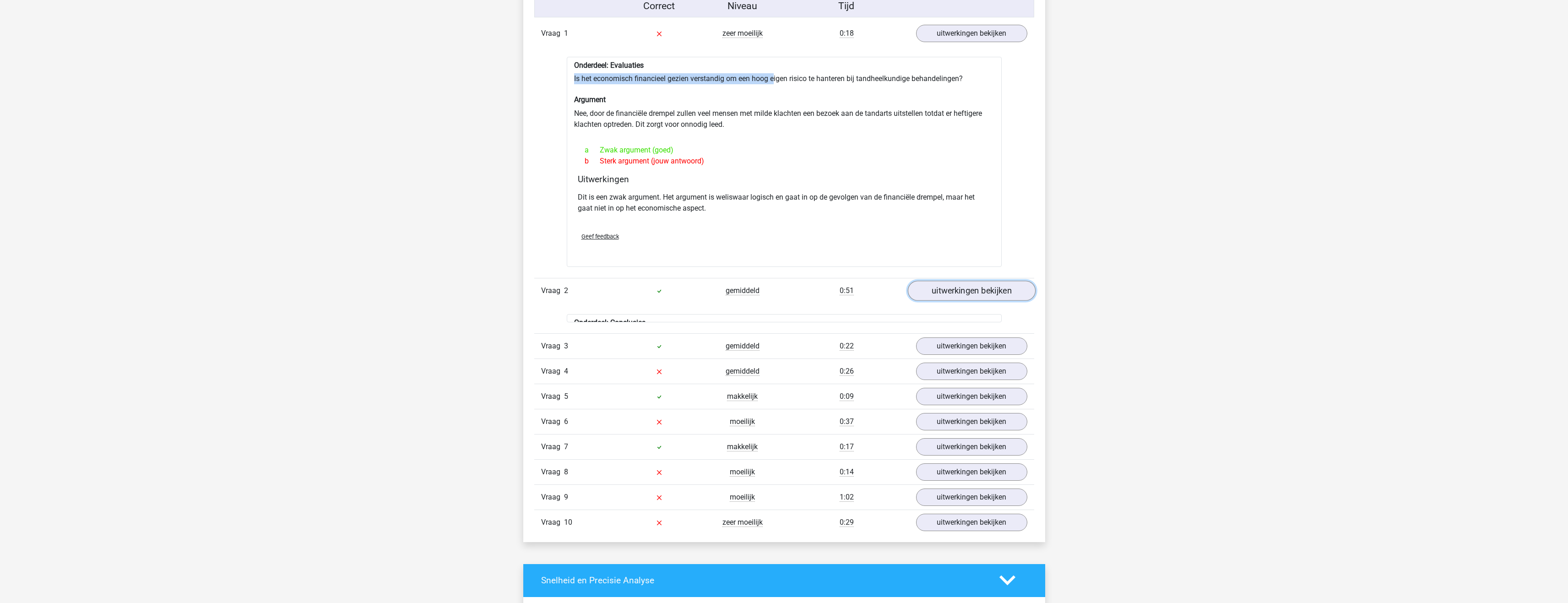
click at [966, 290] on link "uitwerkingen bekijken" at bounding box center [972, 290] width 128 height 20
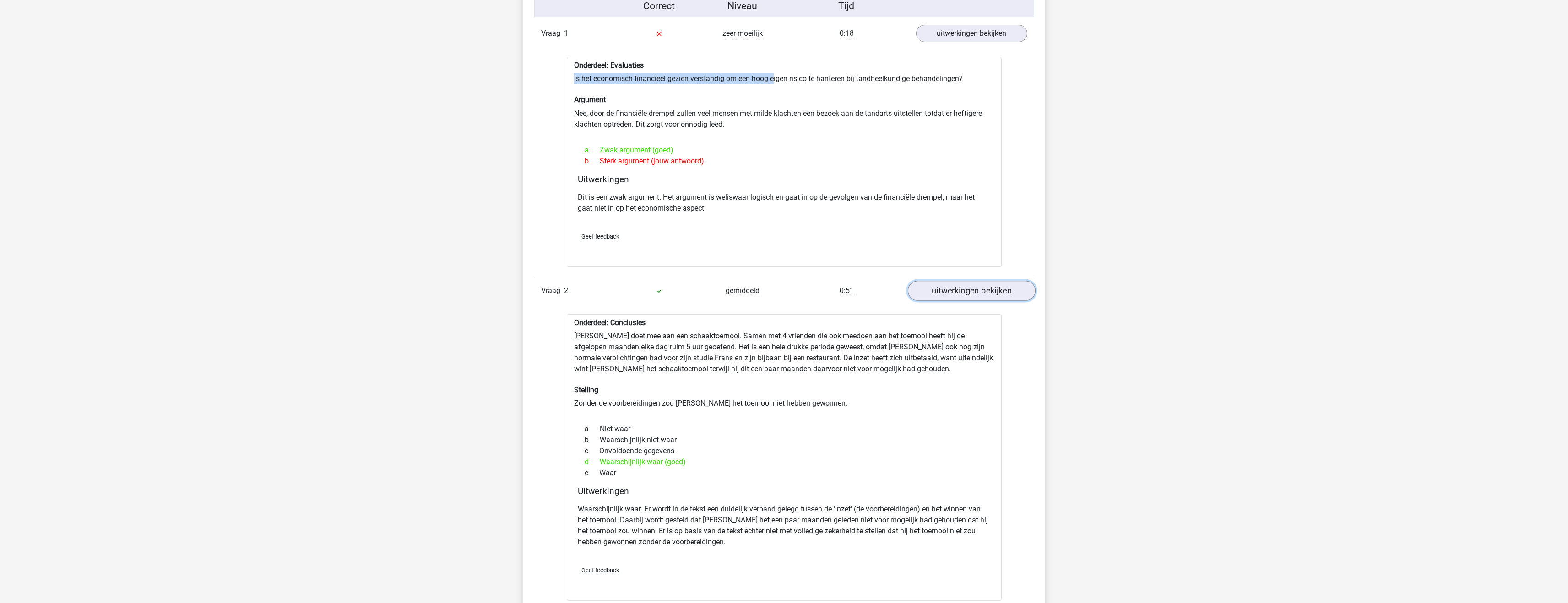
click at [957, 290] on link "uitwerkingen bekijken" at bounding box center [972, 290] width 128 height 20
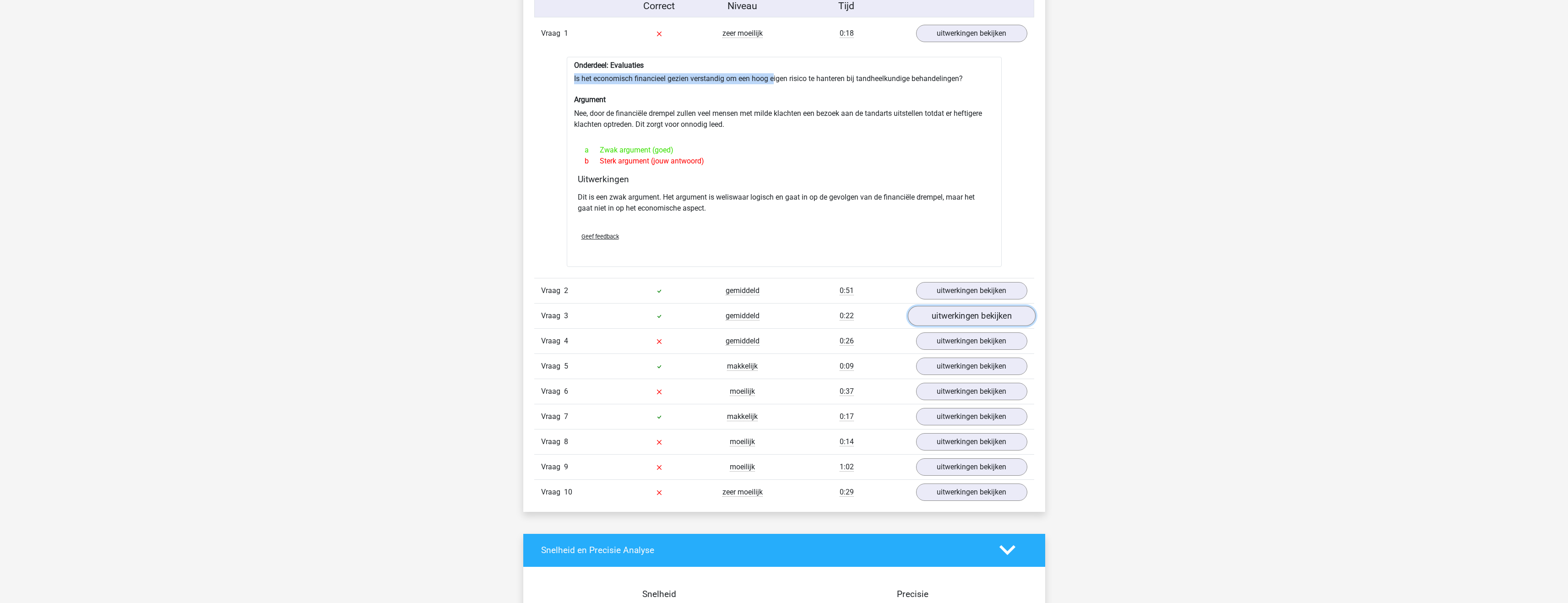
click at [935, 310] on link "uitwerkingen bekijken" at bounding box center [972, 316] width 128 height 20
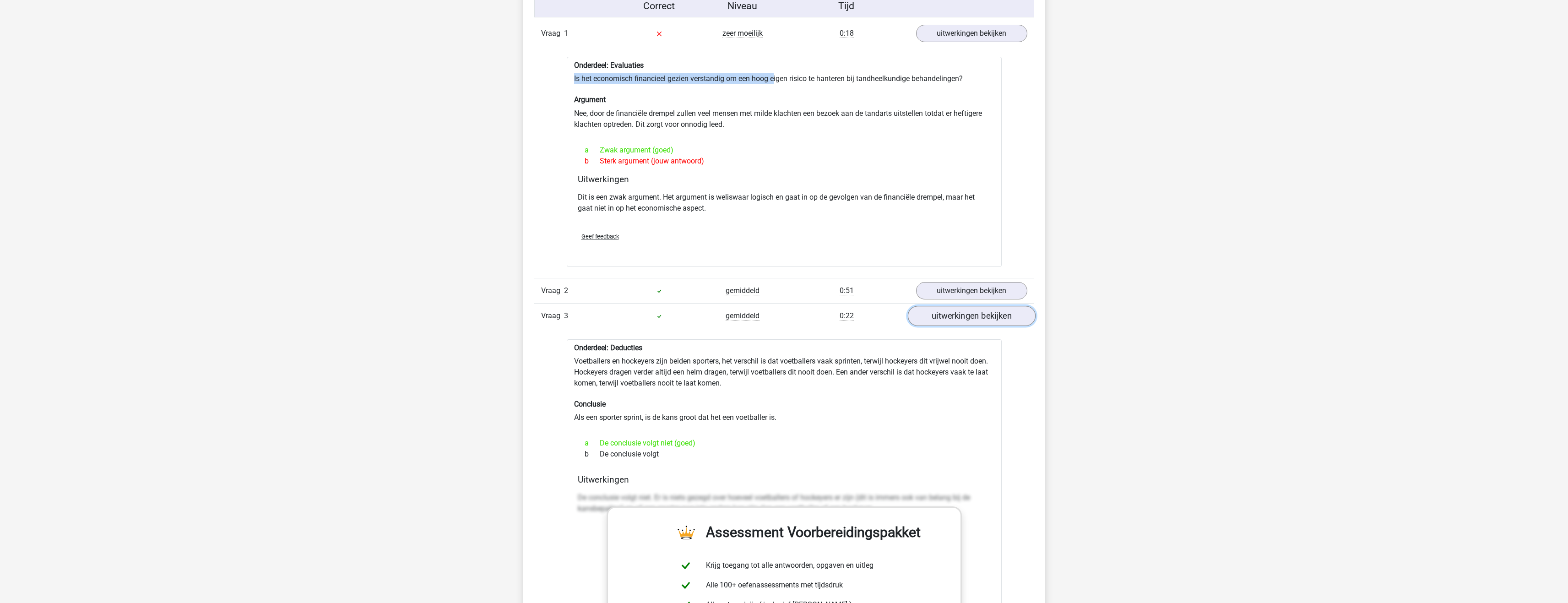
click at [936, 313] on link "uitwerkingen bekijken" at bounding box center [972, 316] width 128 height 20
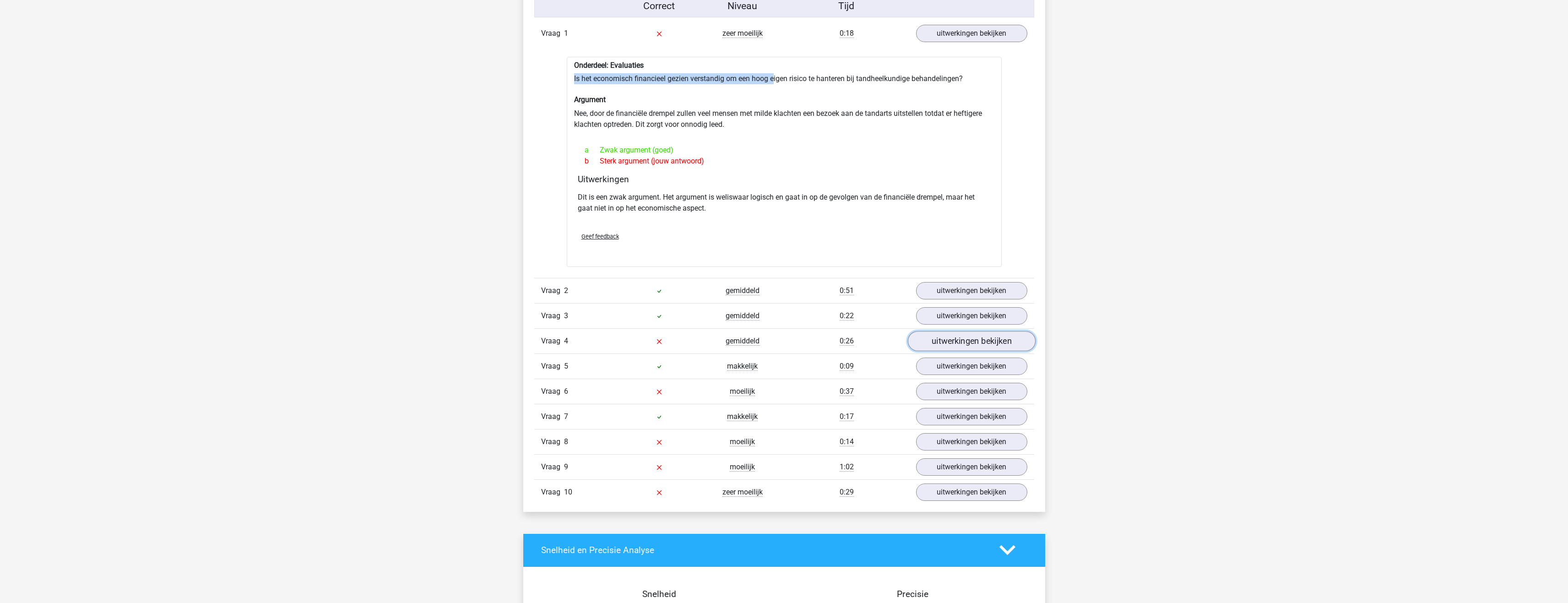
click at [938, 343] on link "uitwerkingen bekijken" at bounding box center [972, 341] width 128 height 20
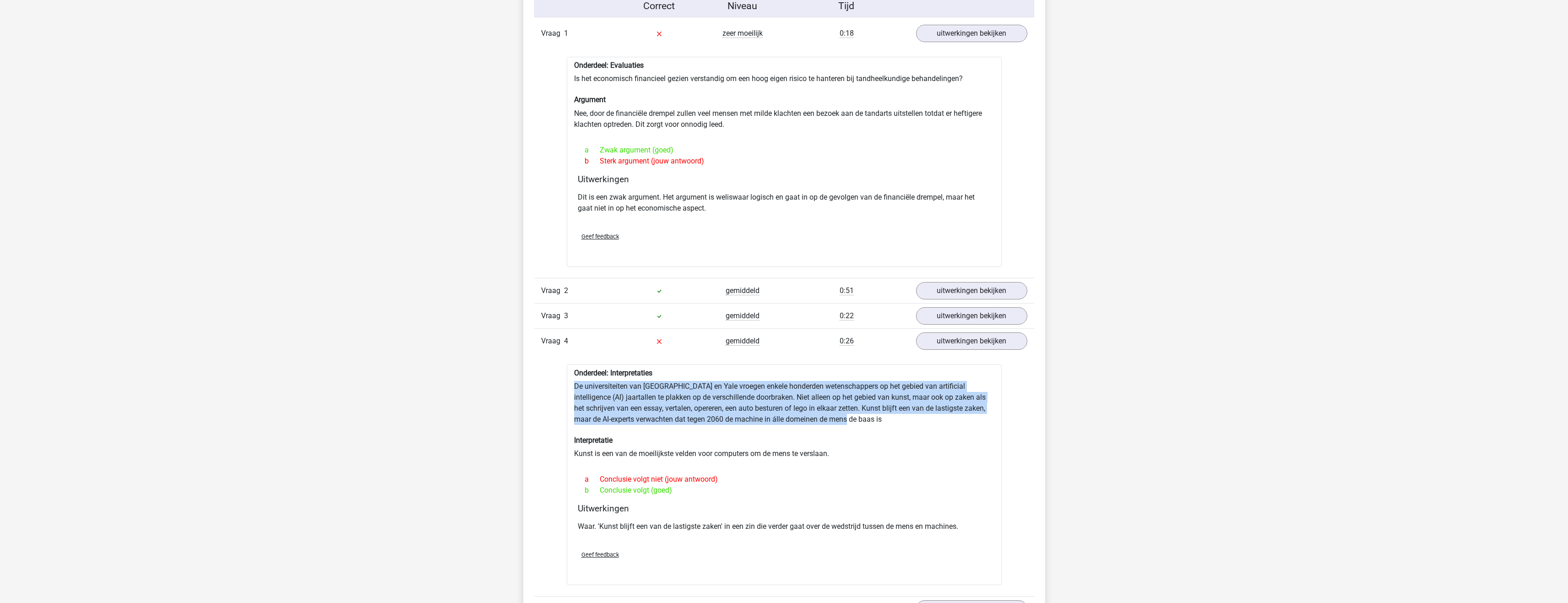
drag, startPoint x: 568, startPoint y: 388, endPoint x: 917, endPoint y: 415, distance: 350.0
click at [917, 415] on div "Onderdeel: Interpretaties De universiteiten van Oxford en Yale vroegen enkele h…" at bounding box center [784, 475] width 435 height 221
click at [903, 417] on div "Onderdeel: Interpretaties De universiteiten van Oxford en Yale vroegen enkele h…" at bounding box center [784, 475] width 435 height 221
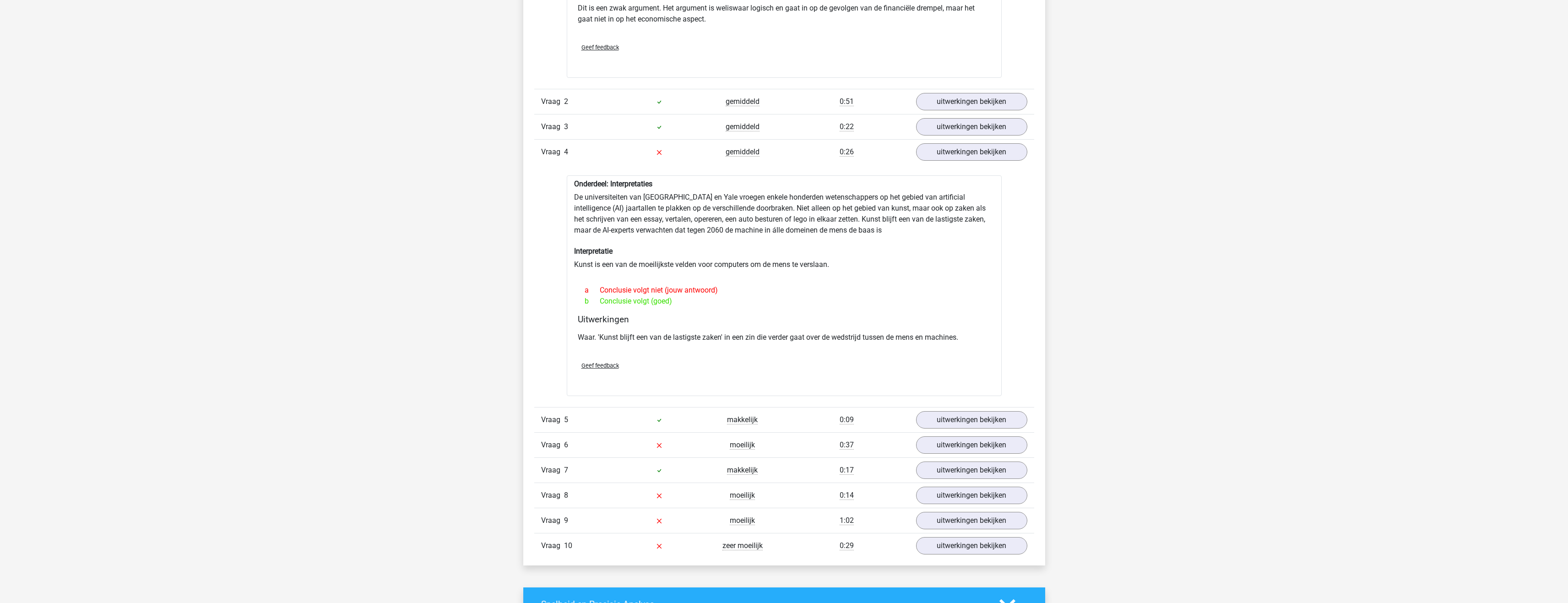
scroll to position [1008, 0]
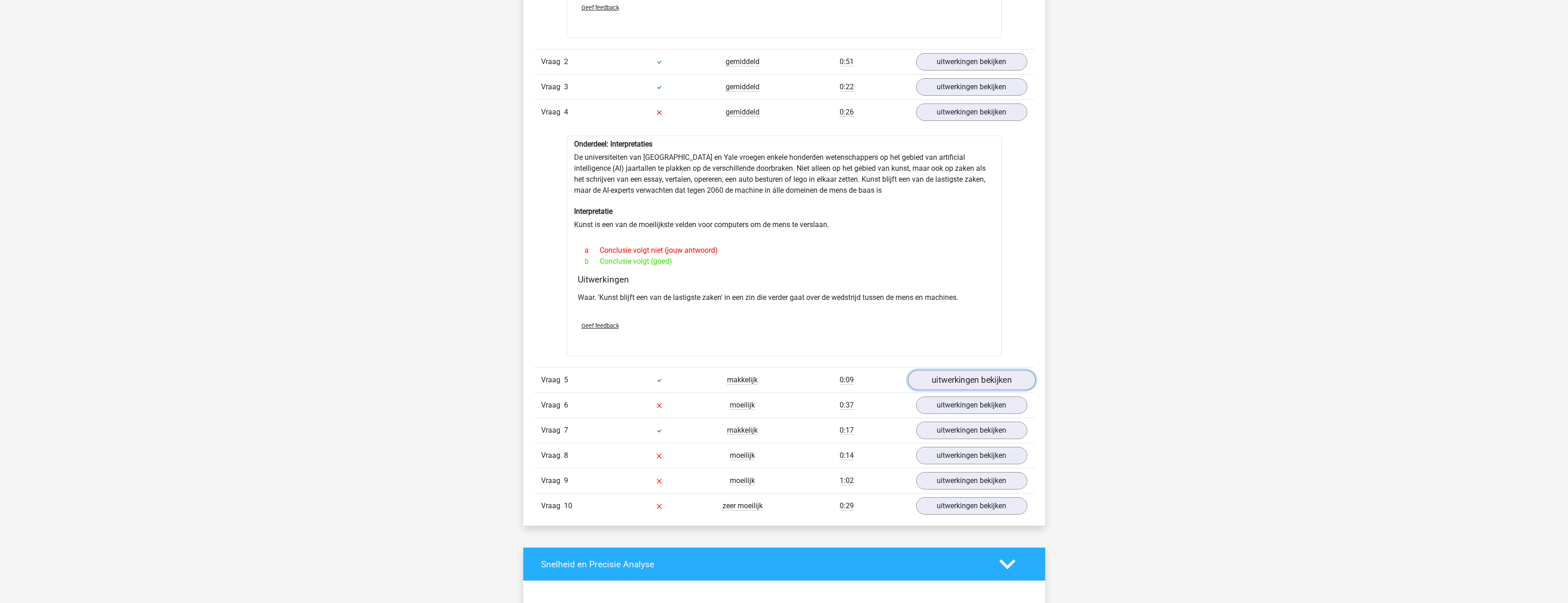
click at [944, 378] on link "uitwerkingen bekijken" at bounding box center [972, 380] width 128 height 20
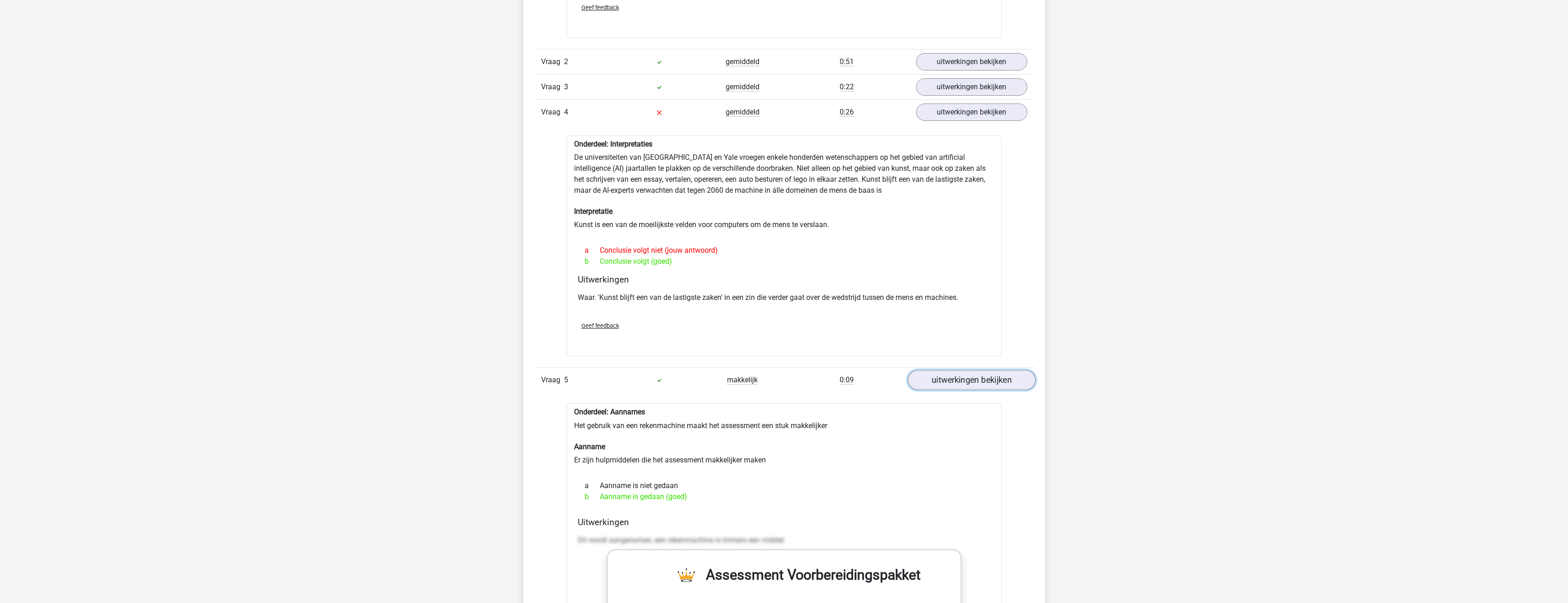
click at [954, 377] on link "uitwerkingen bekijken" at bounding box center [972, 380] width 128 height 20
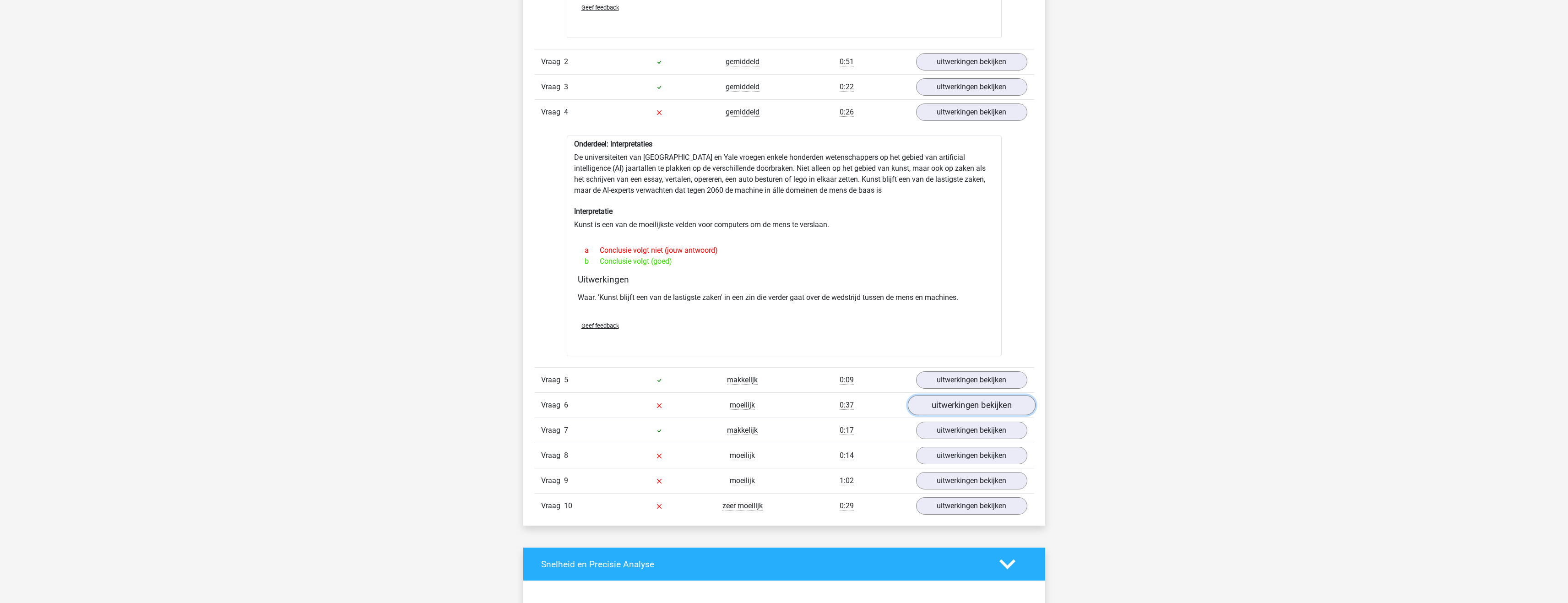
click at [945, 403] on link "uitwerkingen bekijken" at bounding box center [972, 406] width 128 height 20
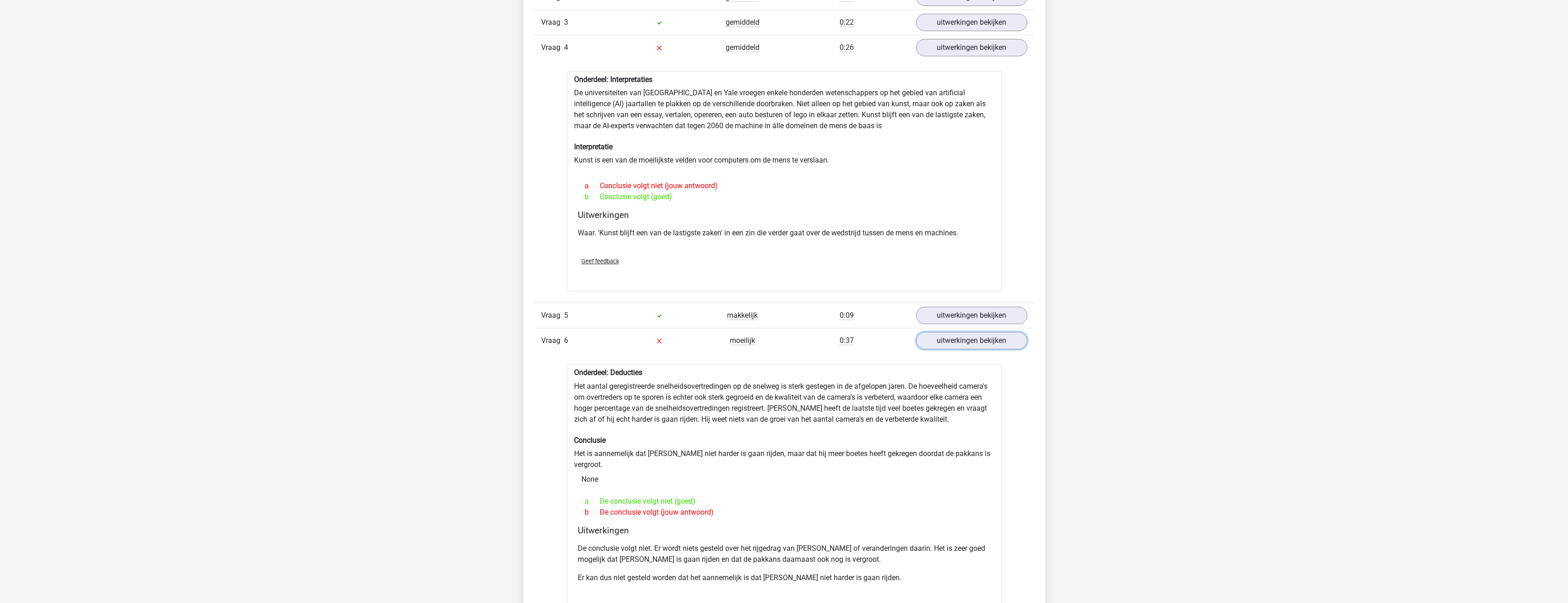
scroll to position [1099, 0]
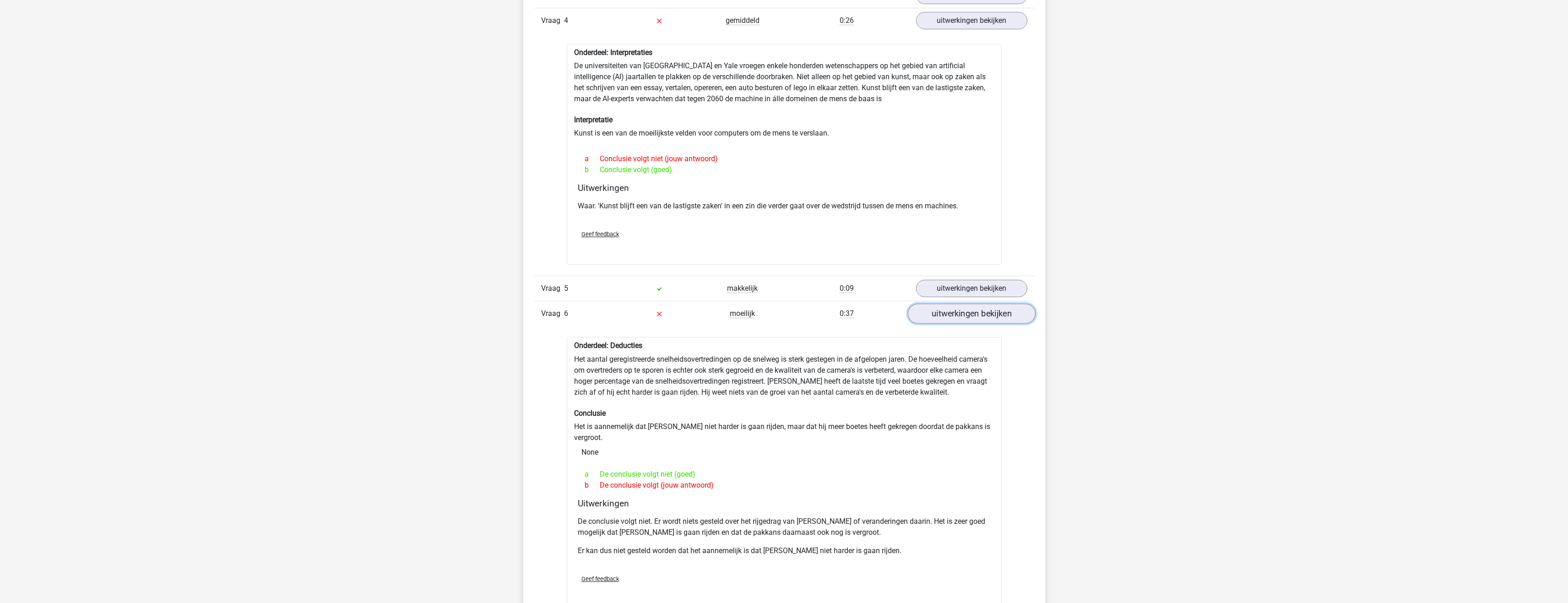
click at [959, 313] on link "uitwerkingen bekijken" at bounding box center [972, 314] width 128 height 20
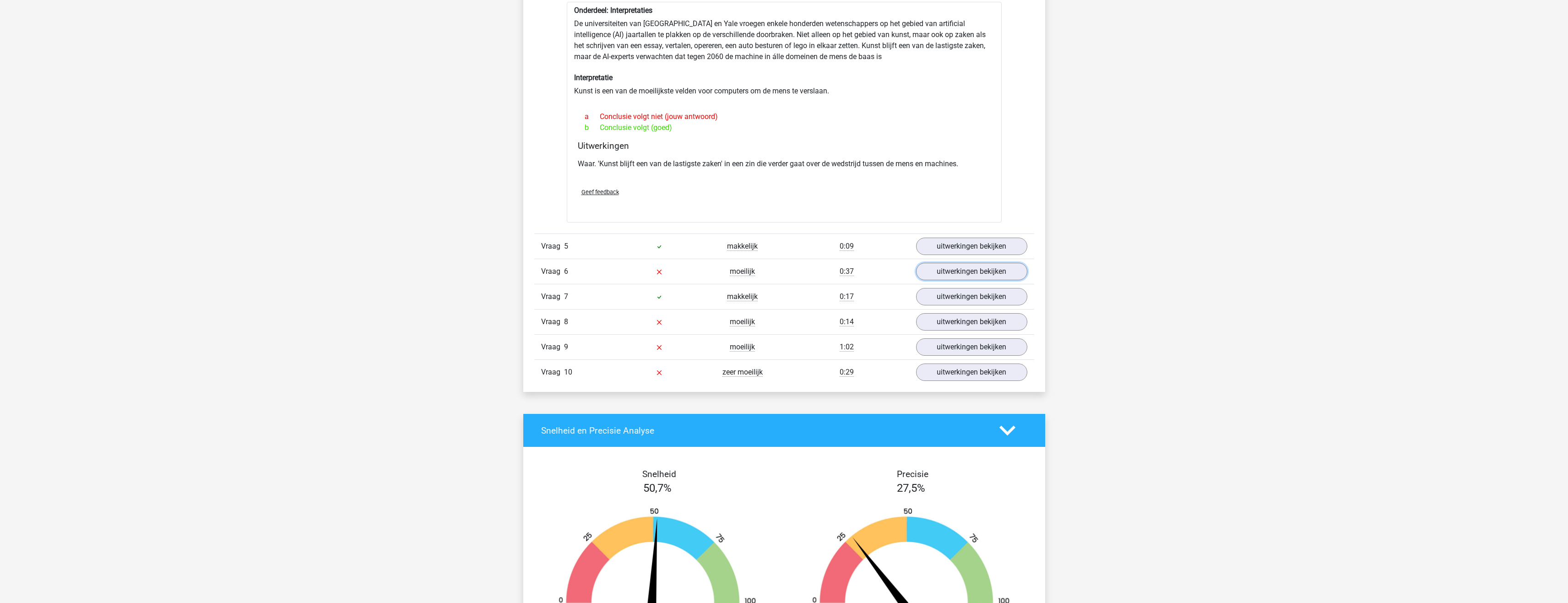
scroll to position [1145, 0]
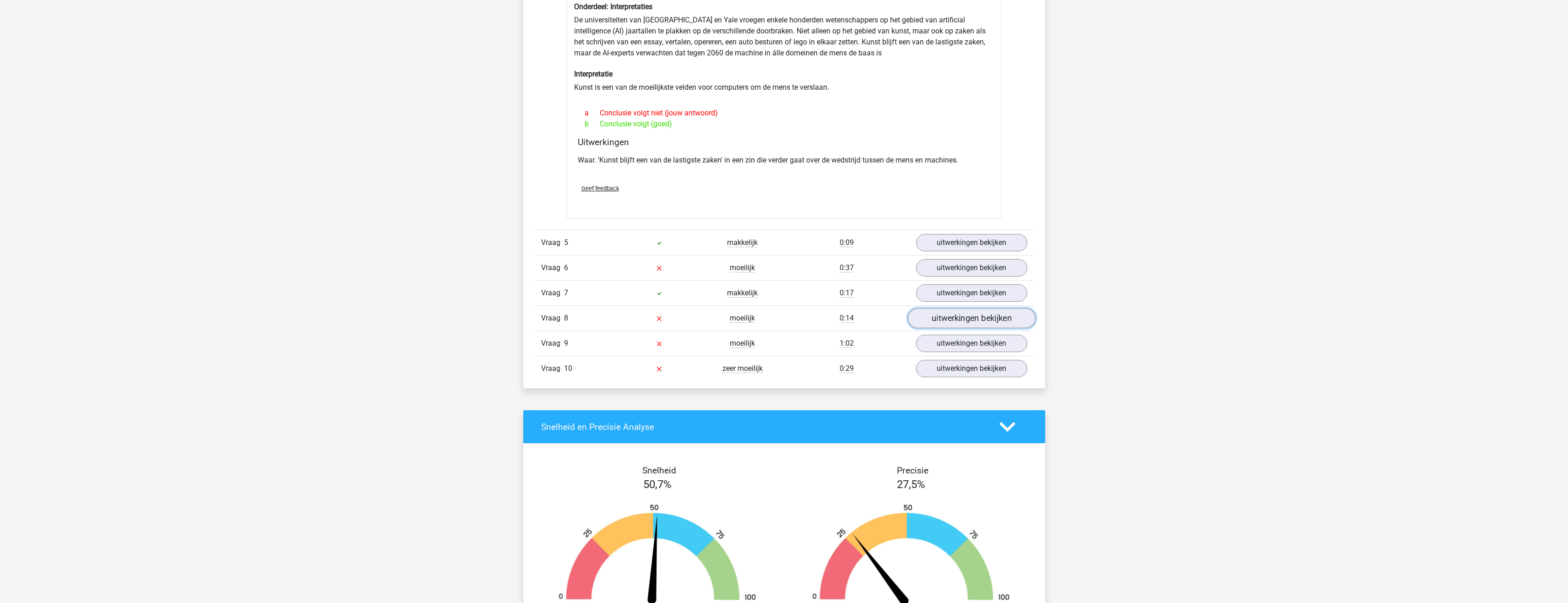
click at [936, 315] on link "uitwerkingen bekijken" at bounding box center [972, 319] width 128 height 20
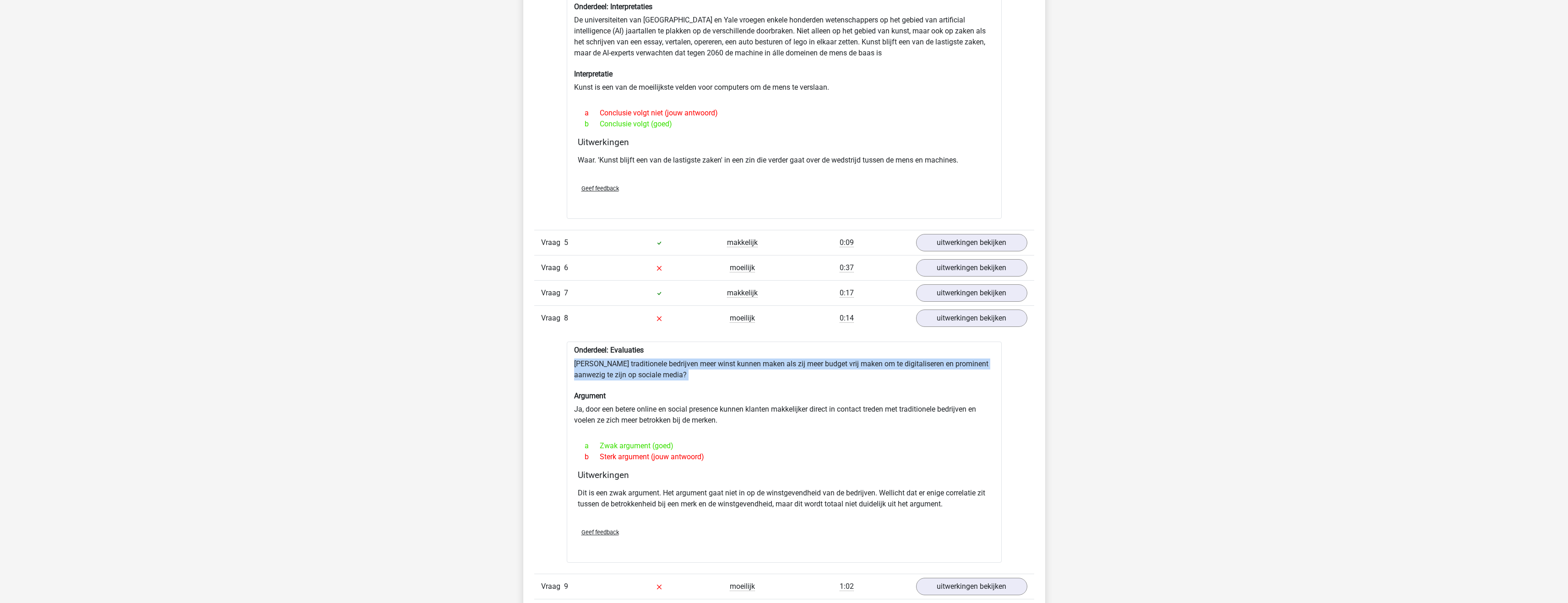
drag, startPoint x: 573, startPoint y: 364, endPoint x: 614, endPoint y: 390, distance: 48.5
click at [614, 390] on div "Onderdeel: Evaluaties Zouden traditionele bedrijven meer winst kunnen maken als…" at bounding box center [784, 452] width 435 height 221
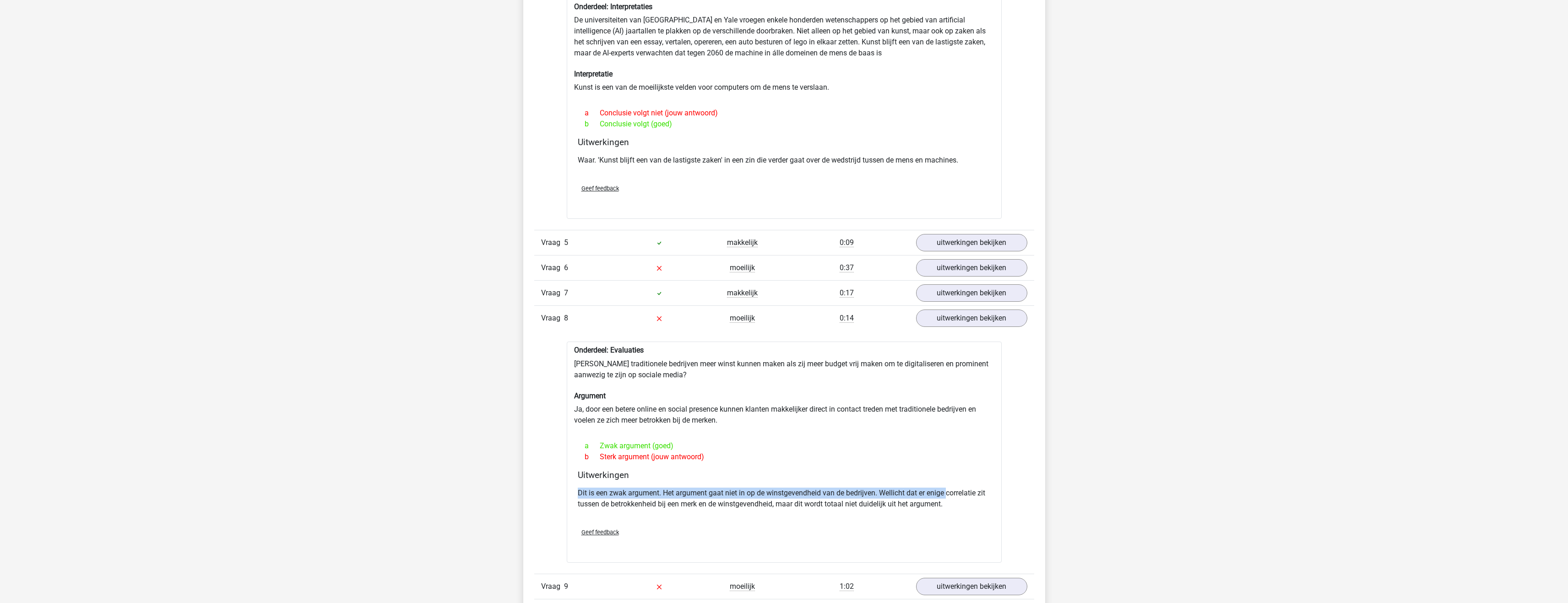
drag, startPoint x: 576, startPoint y: 495, endPoint x: 949, endPoint y: 493, distance: 373.0
click at [949, 493] on div "Uitwerkingen Dit is een zwak argument. Het argument gaat niet in op de winstgev…" at bounding box center [784, 495] width 420 height 51
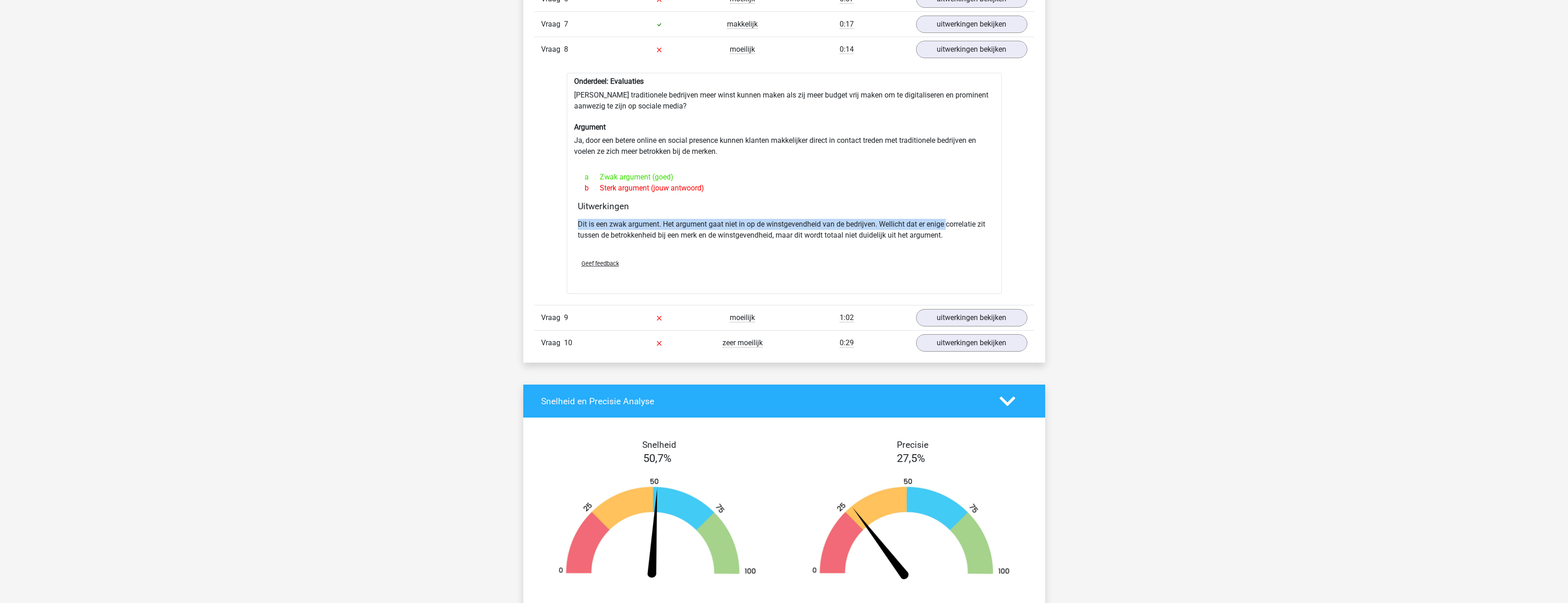
scroll to position [1419, 0]
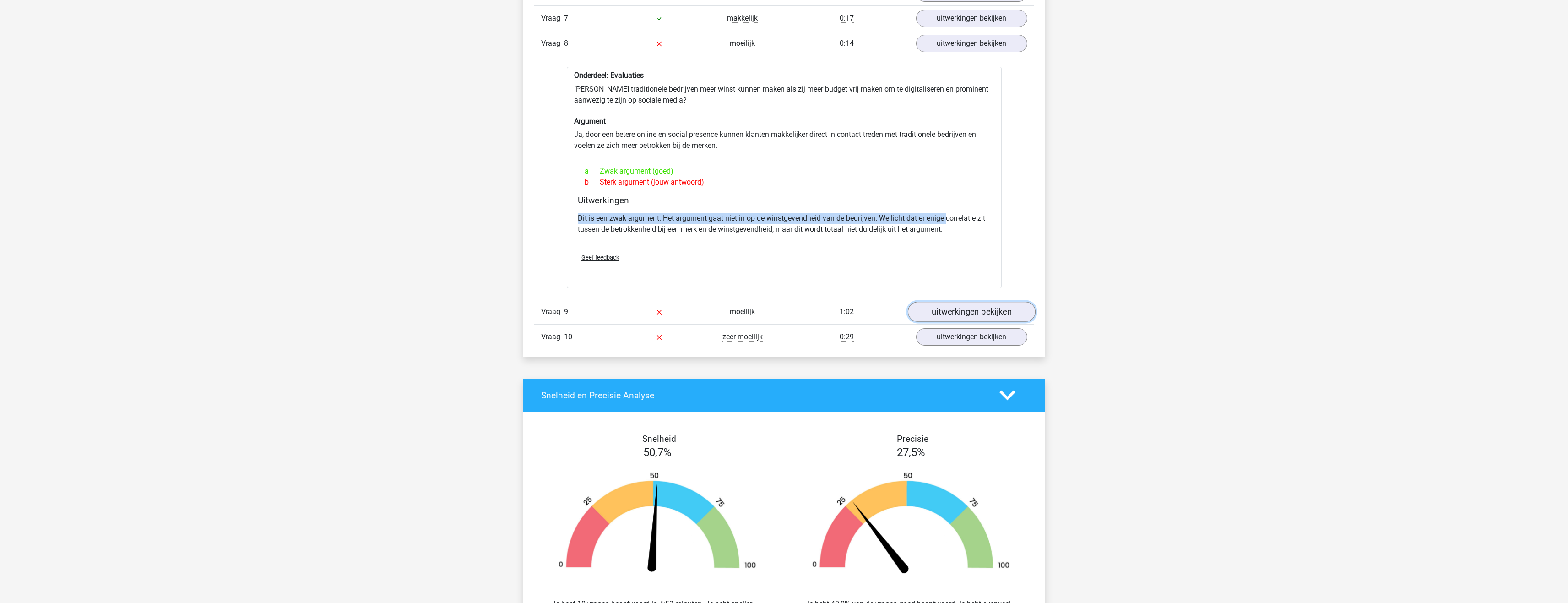
click at [948, 307] on link "uitwerkingen bekijken" at bounding box center [972, 312] width 128 height 20
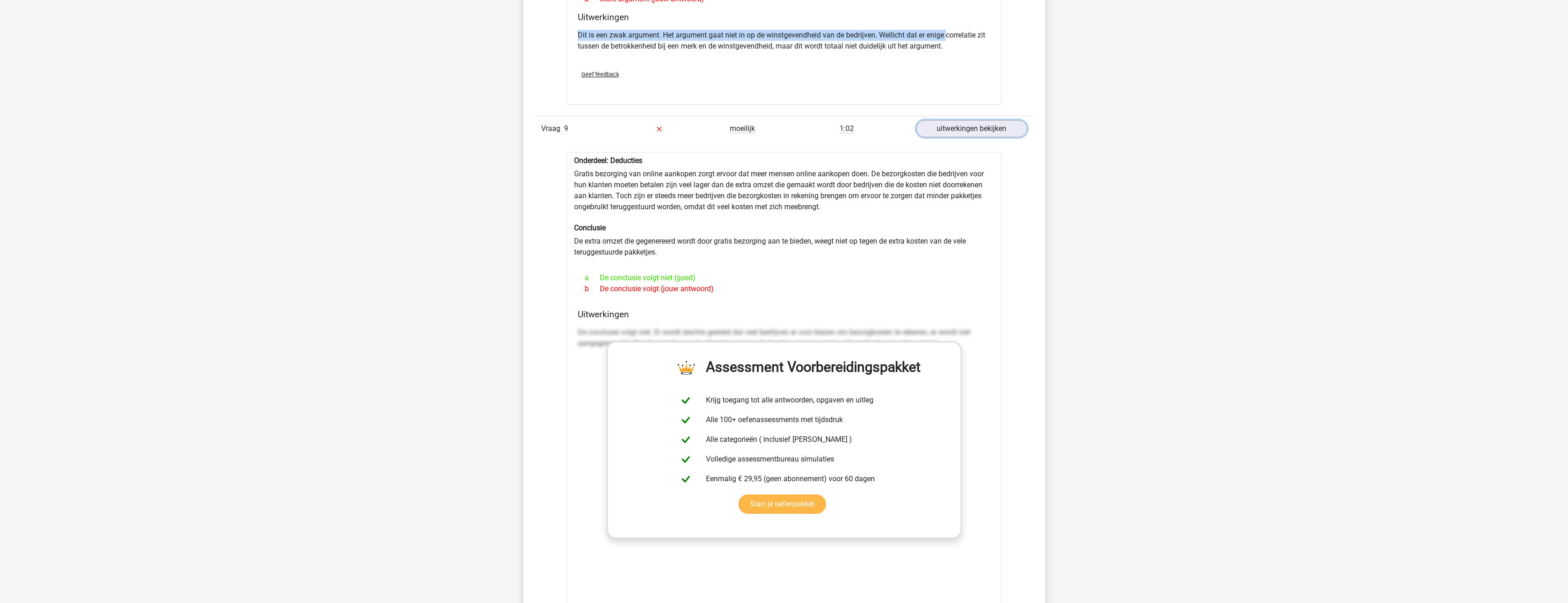
scroll to position [1832, 0]
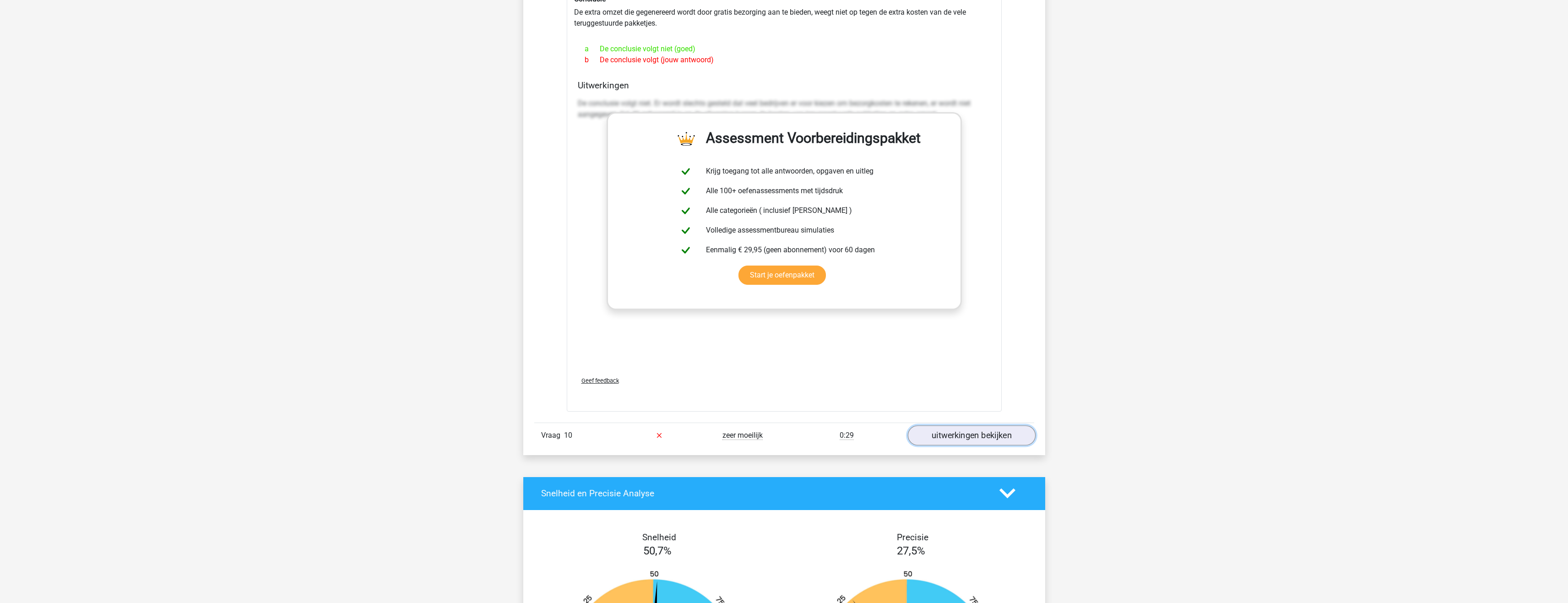
click at [957, 437] on link "uitwerkingen bekijken" at bounding box center [972, 435] width 128 height 20
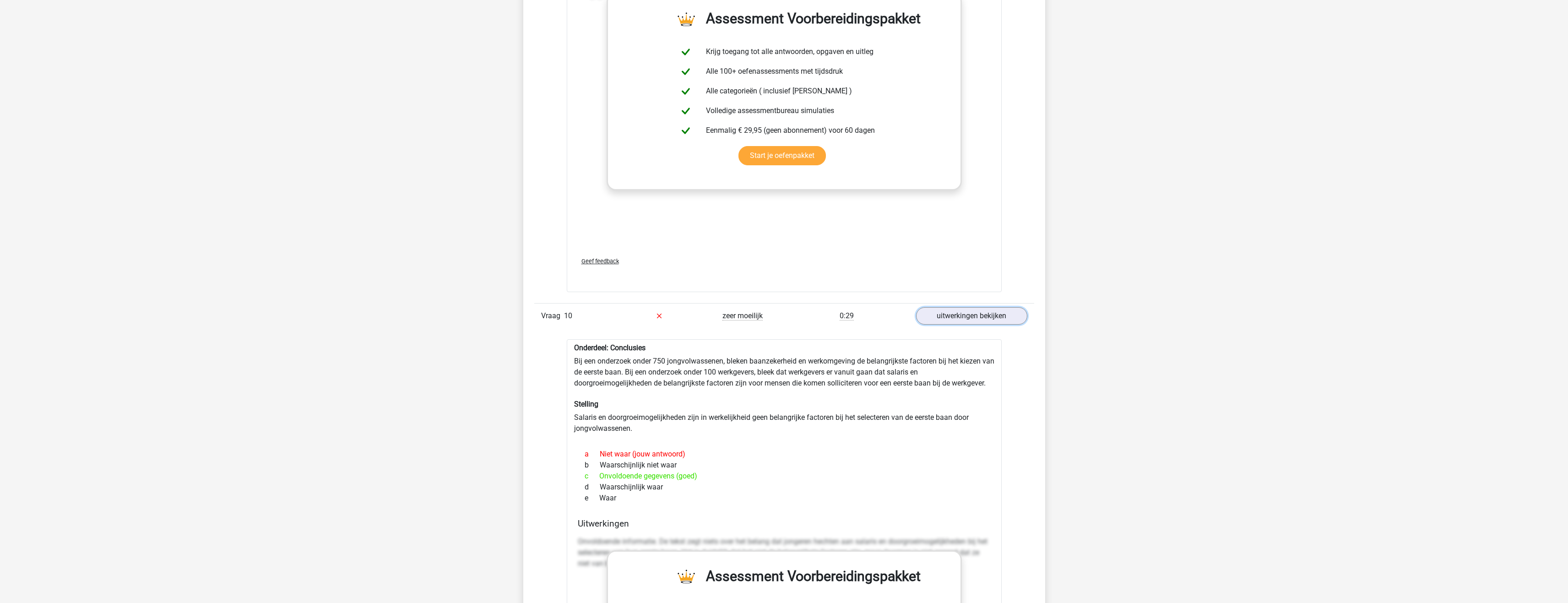
scroll to position [1969, 0]
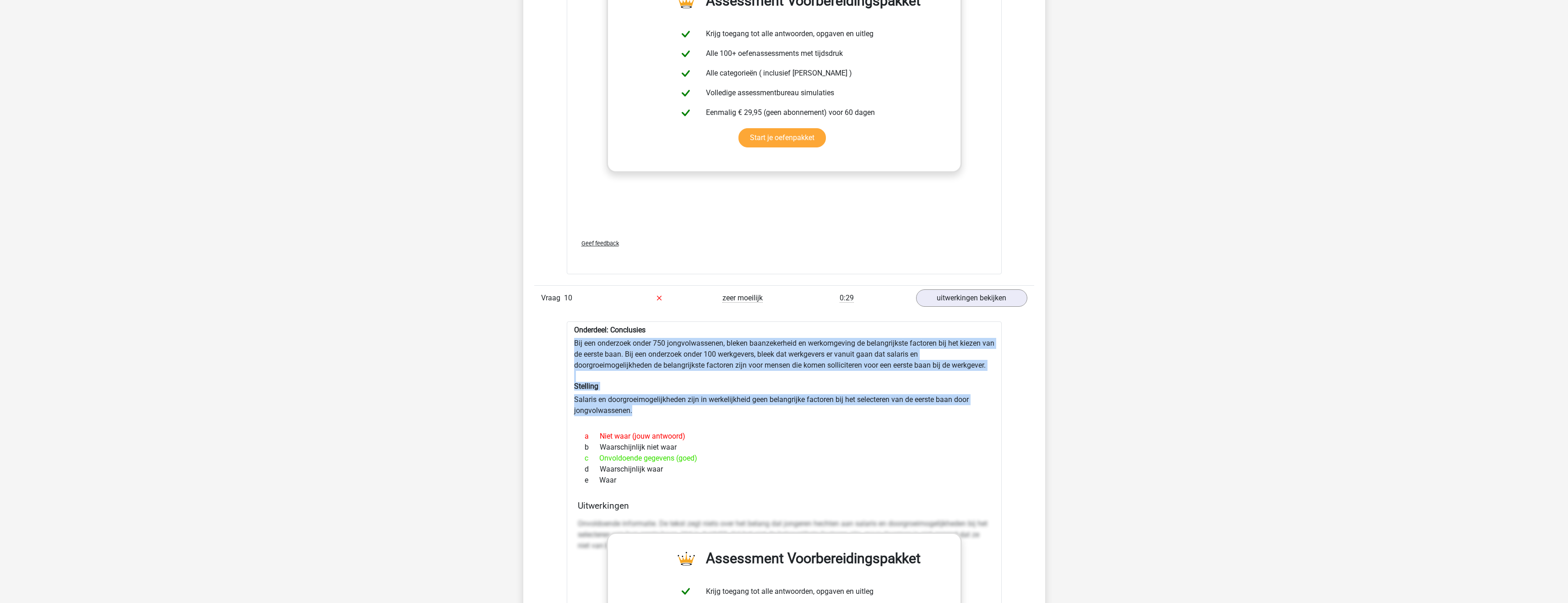
drag, startPoint x: 572, startPoint y: 343, endPoint x: 978, endPoint y: 408, distance: 411.2
click at [978, 408] on div "Onderdeel: Conclusies Bij een onderzoek onder 750 jongvolwassenen, bleken baanz…" at bounding box center [784, 577] width 435 height 511
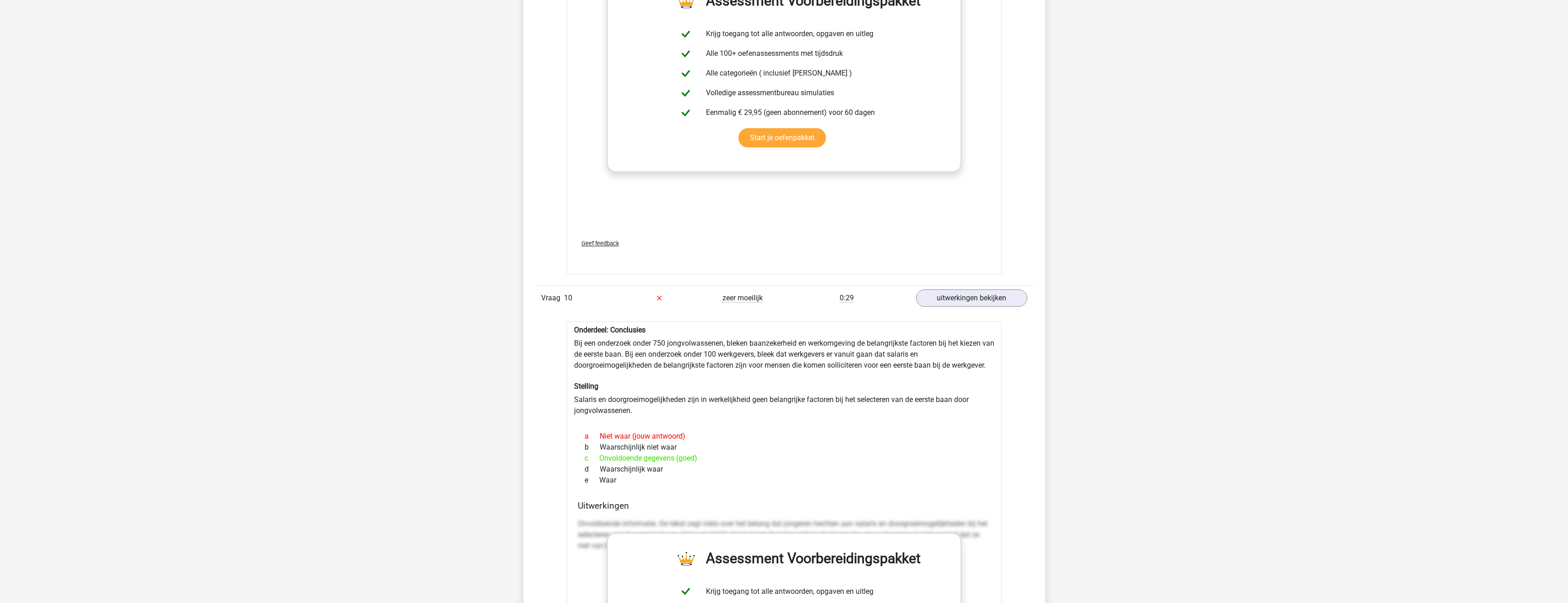
drag, startPoint x: 982, startPoint y: 354, endPoint x: 976, endPoint y: 347, distance: 9.2
